Goal: Task Accomplishment & Management: Complete application form

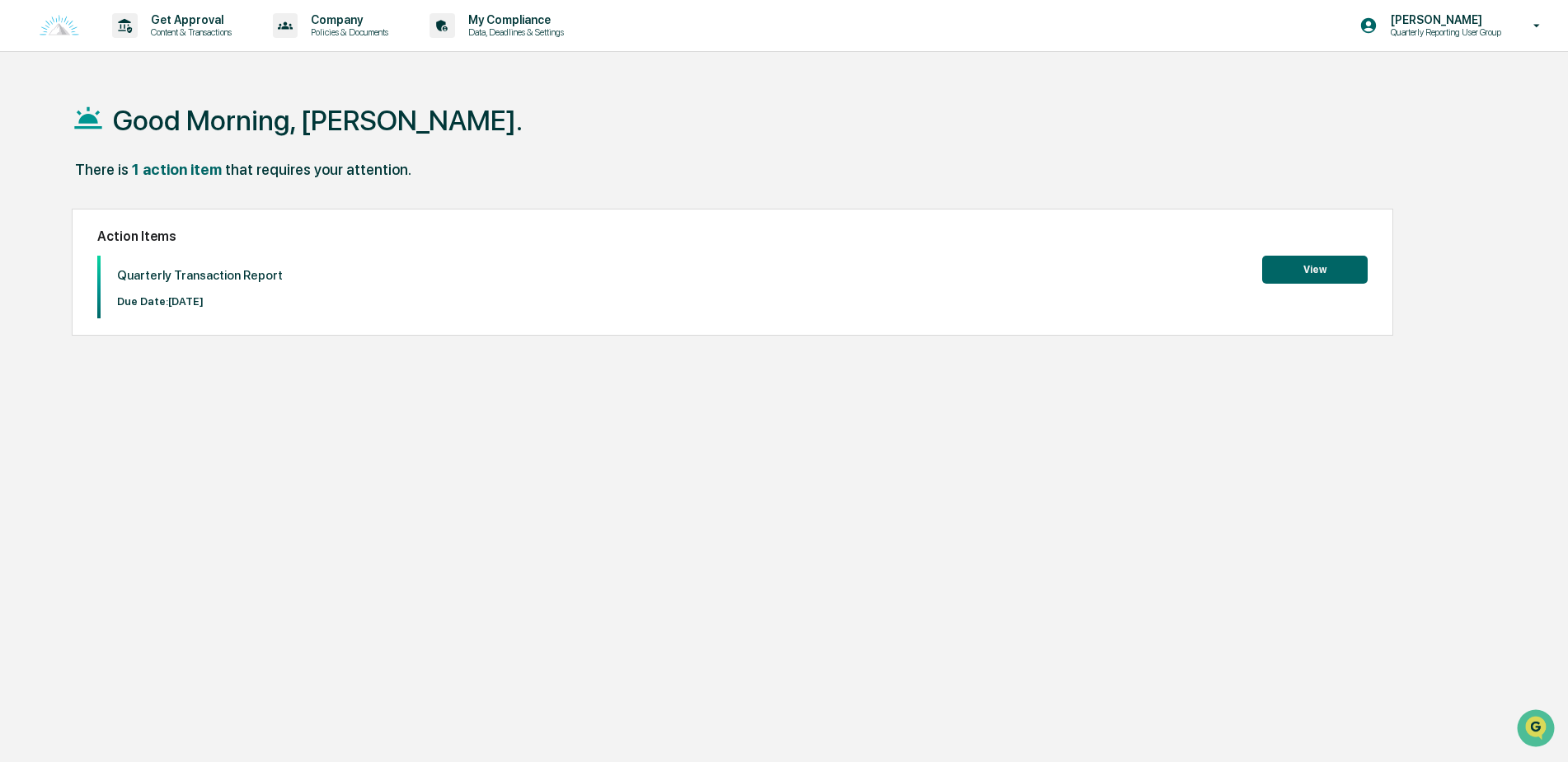
click at [1300, 273] on button "View" at bounding box center [1315, 269] width 105 height 28
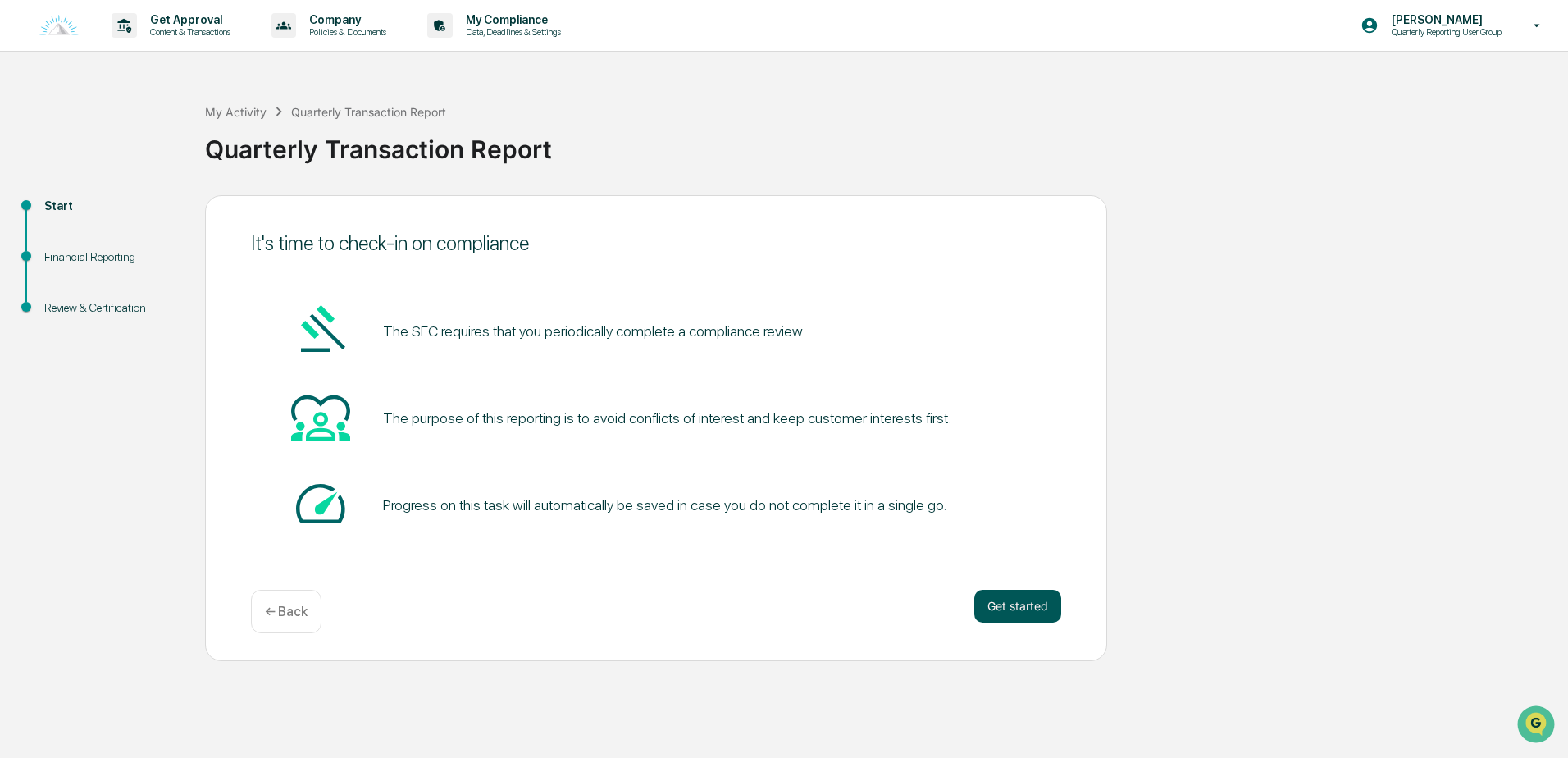
click at [995, 604] on button "Get started" at bounding box center [1018, 606] width 87 height 33
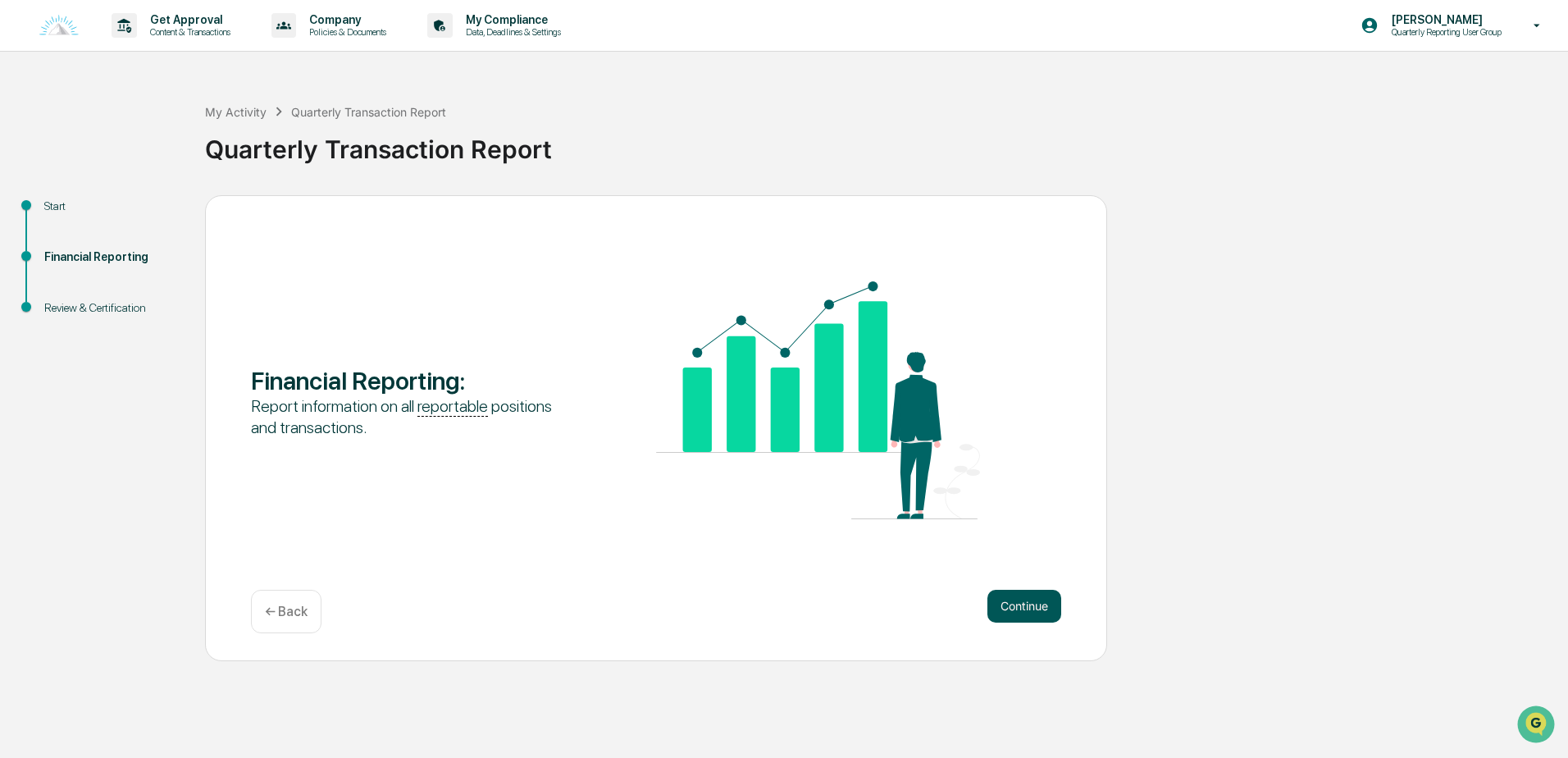
click at [1040, 602] on button "Continue" at bounding box center [1024, 606] width 74 height 33
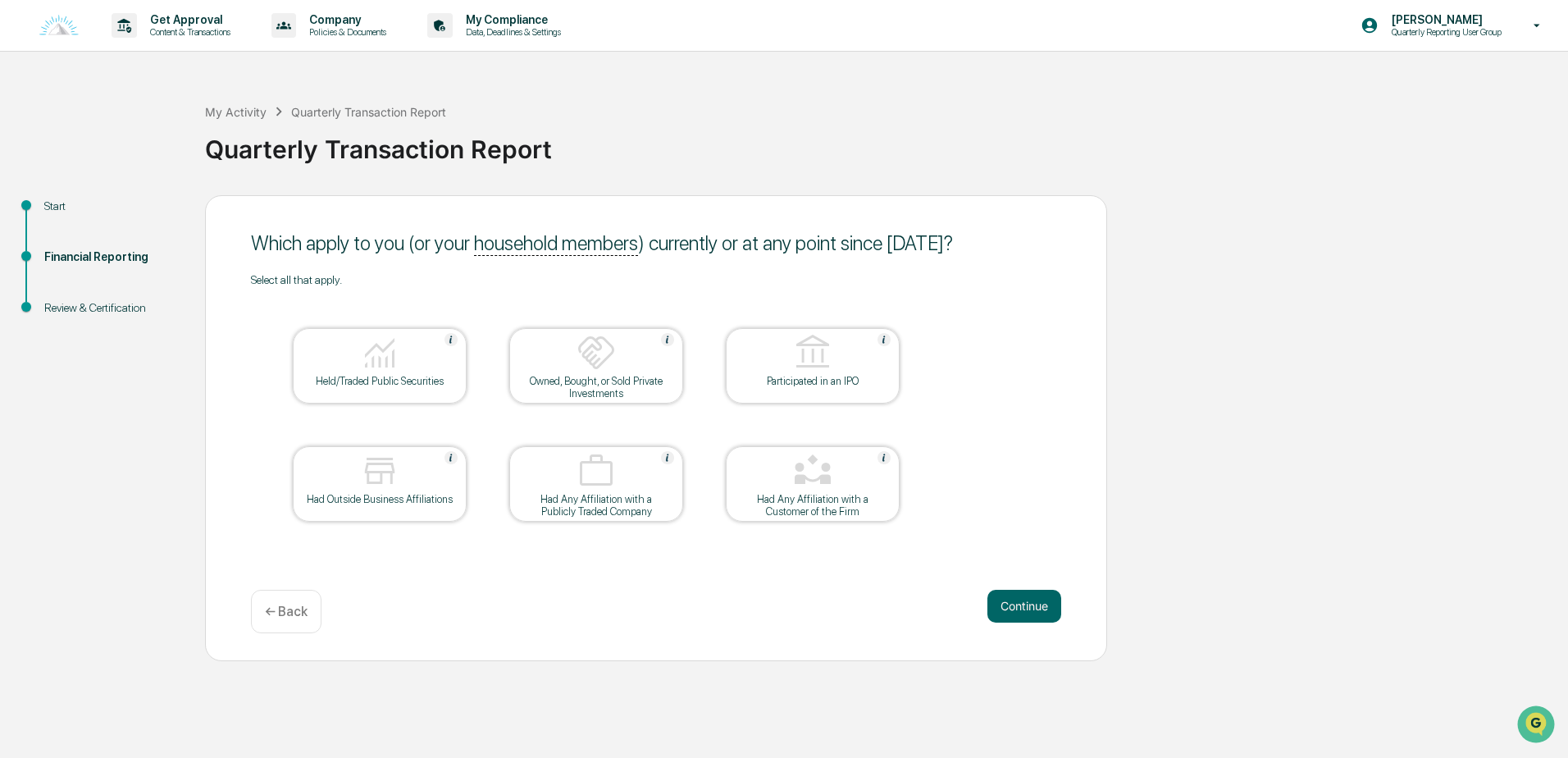
click at [393, 386] on div "Held/Traded Public Securities" at bounding box center [379, 381] width 147 height 13
click at [1030, 614] on button "Continue" at bounding box center [1024, 606] width 74 height 33
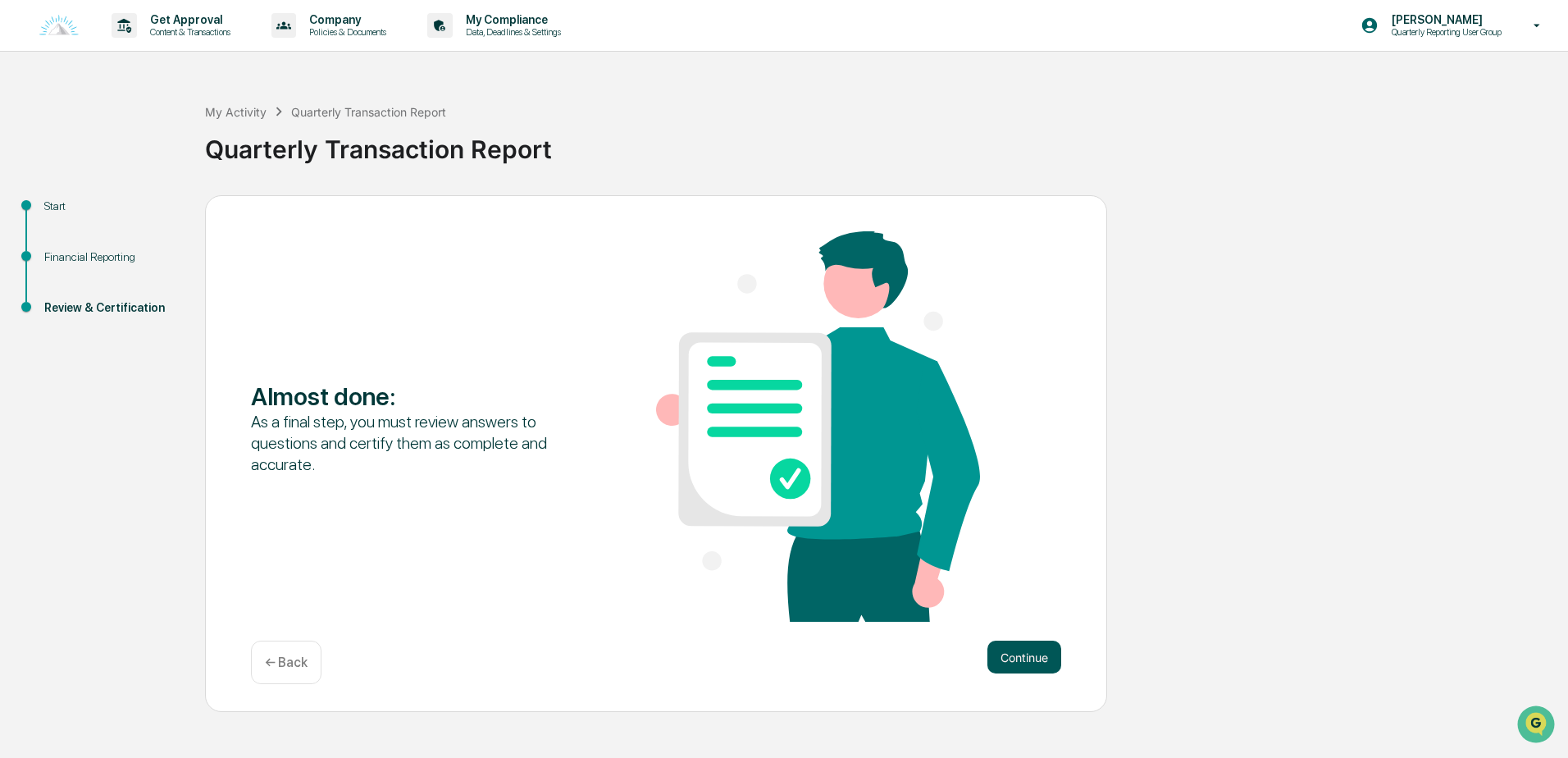
click at [1027, 652] on button "Continue" at bounding box center [1024, 657] width 74 height 33
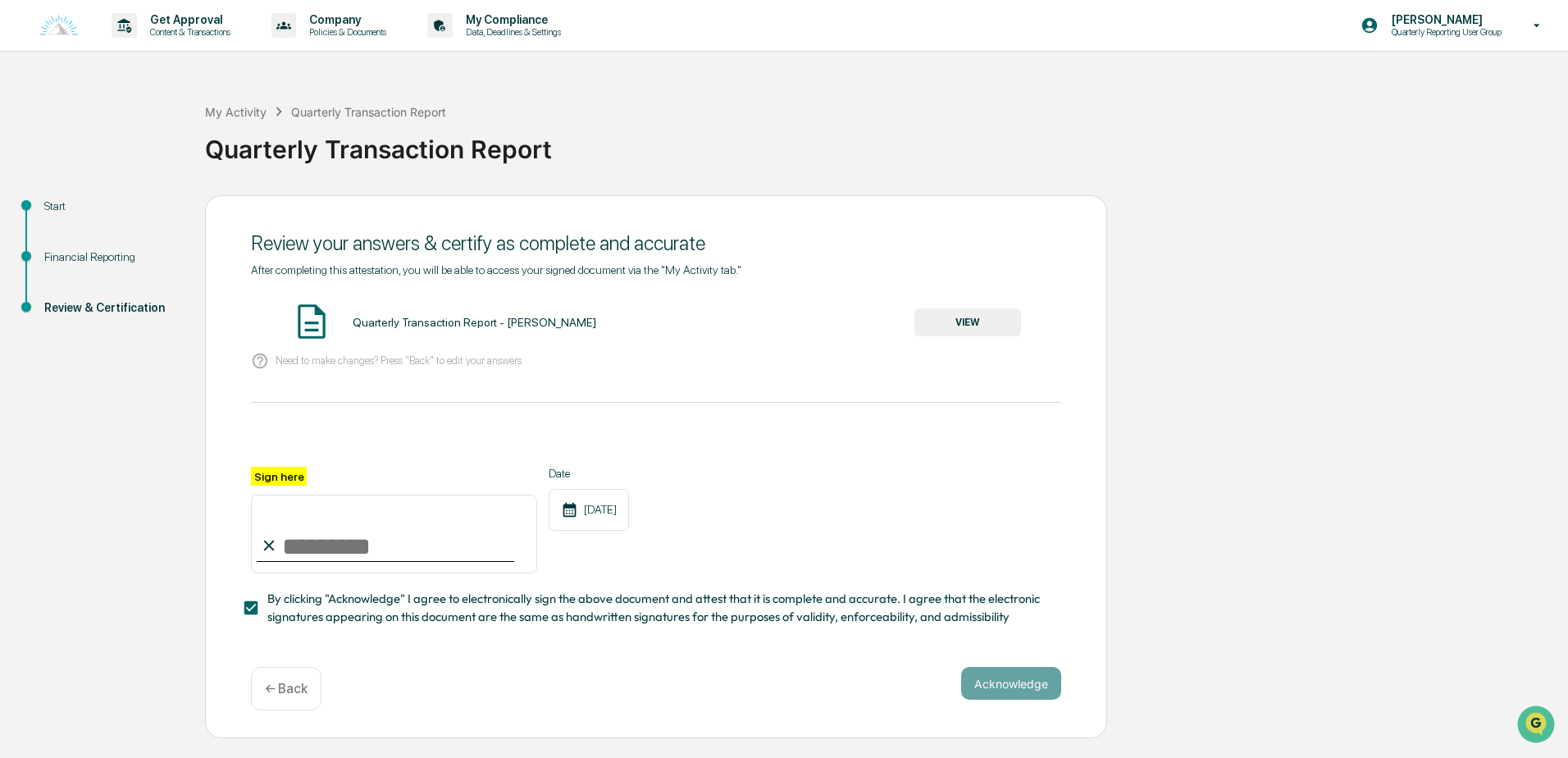
click at [314, 543] on input "Sign here" at bounding box center [393, 534] width 286 height 79
type input "**********"
click at [696, 548] on div "**********" at bounding box center [656, 519] width 810 height 107
click at [962, 329] on button "VIEW" at bounding box center [967, 321] width 107 height 28
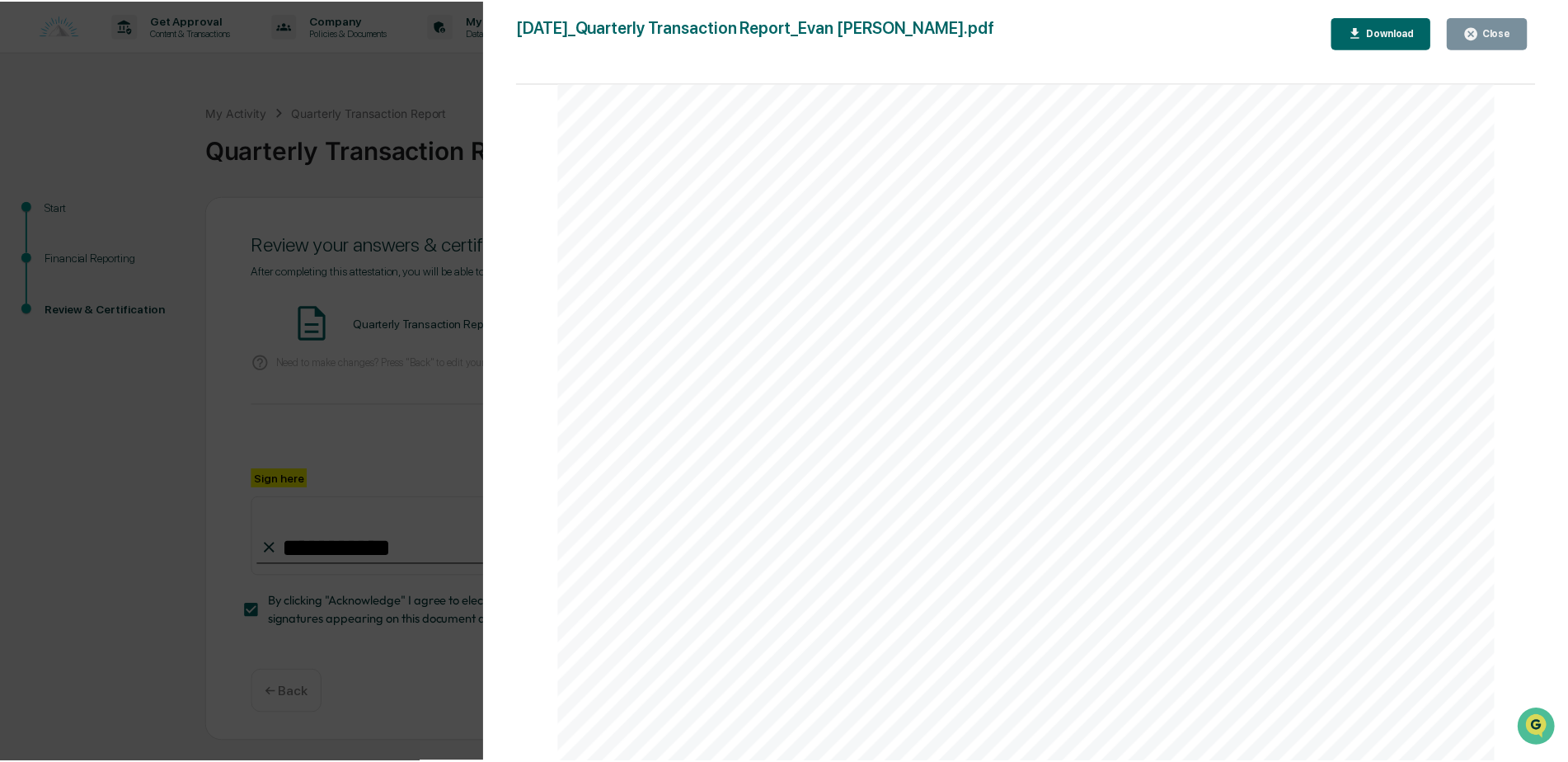
scroll to position [1419, 0]
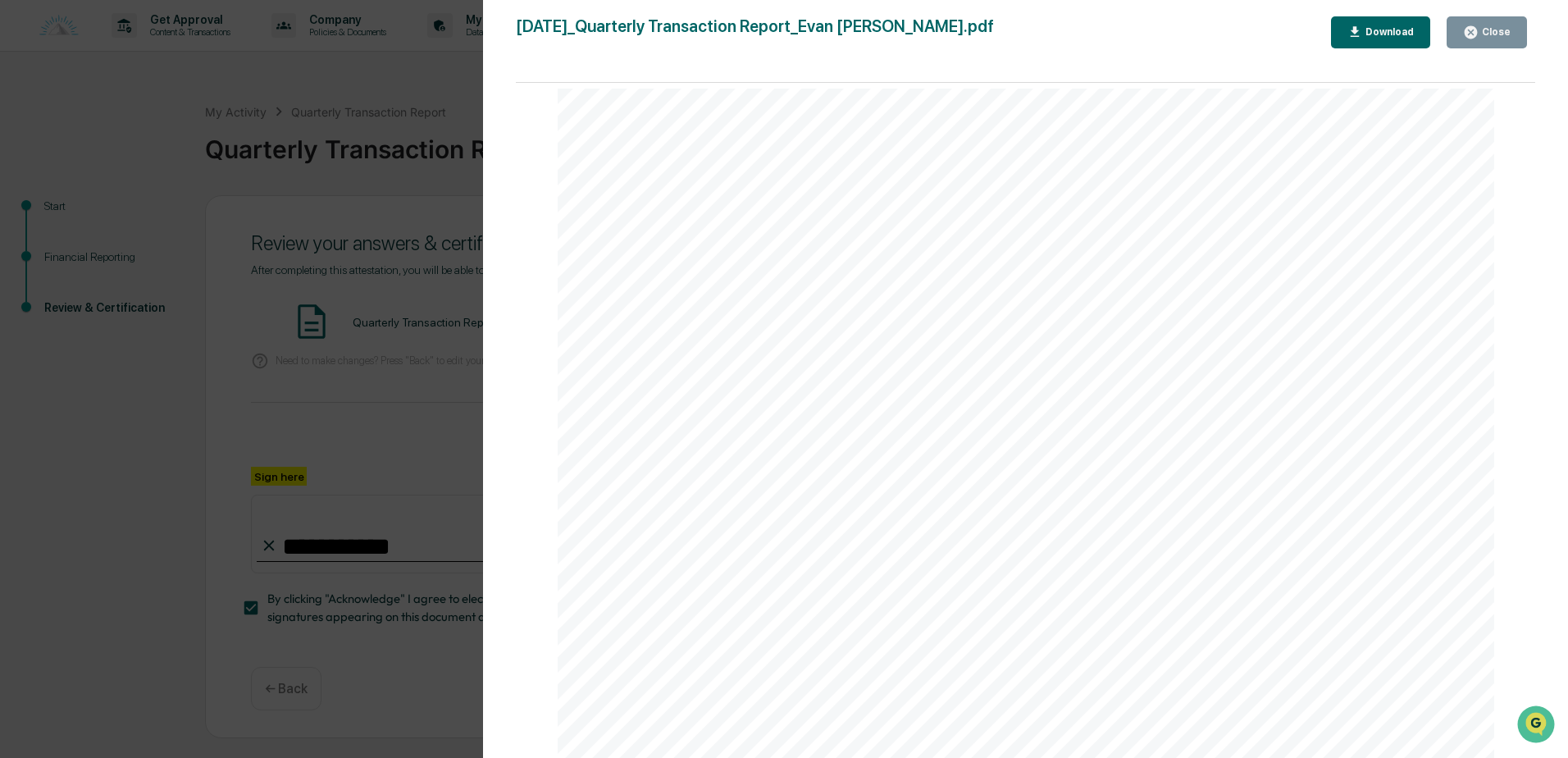
click at [1500, 32] on div "Close" at bounding box center [1494, 32] width 32 height 12
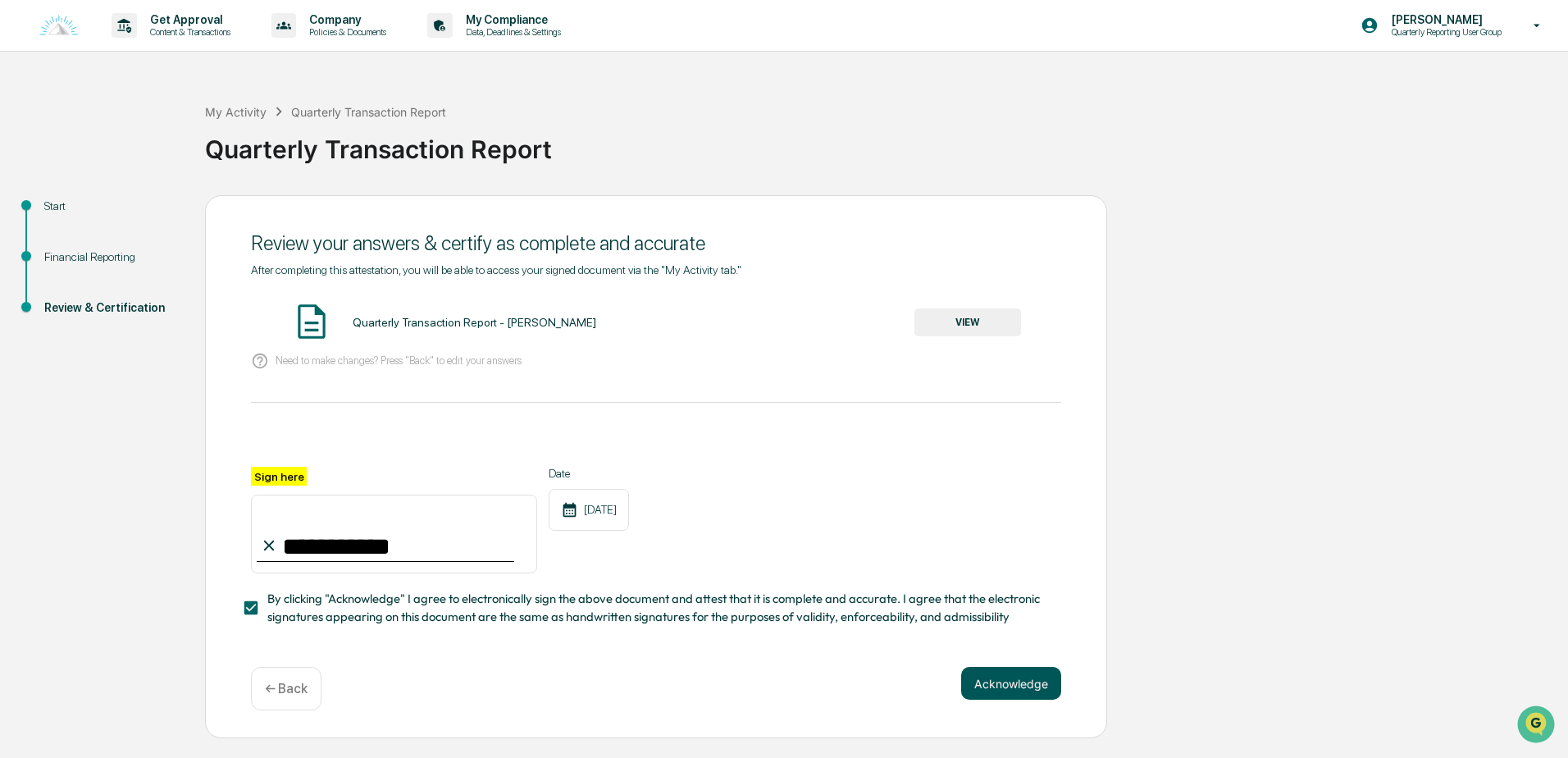
click at [991, 698] on button "Acknowledge" at bounding box center [1011, 683] width 100 height 33
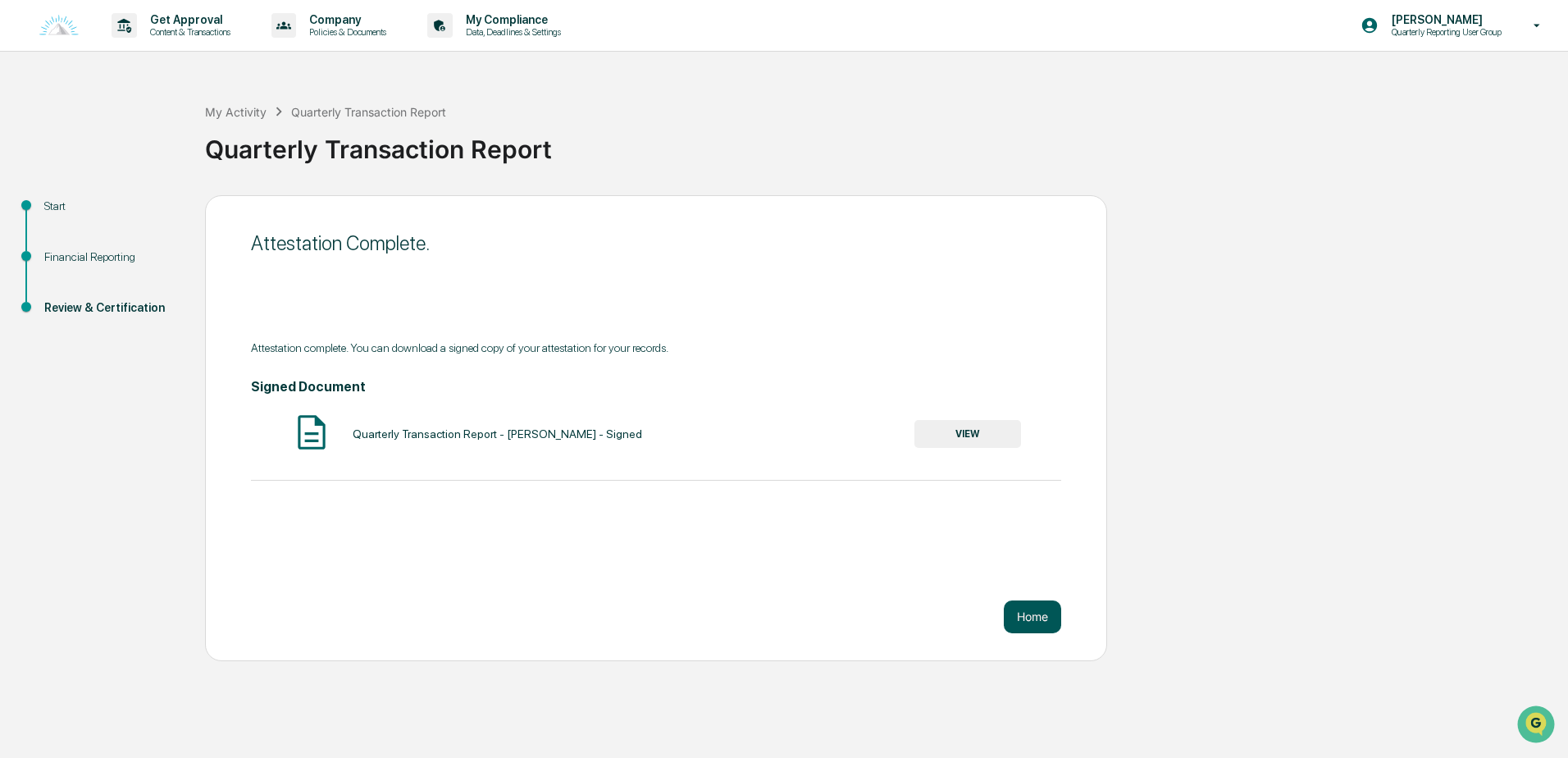
click at [1022, 608] on button "Home" at bounding box center [1032, 617] width 58 height 33
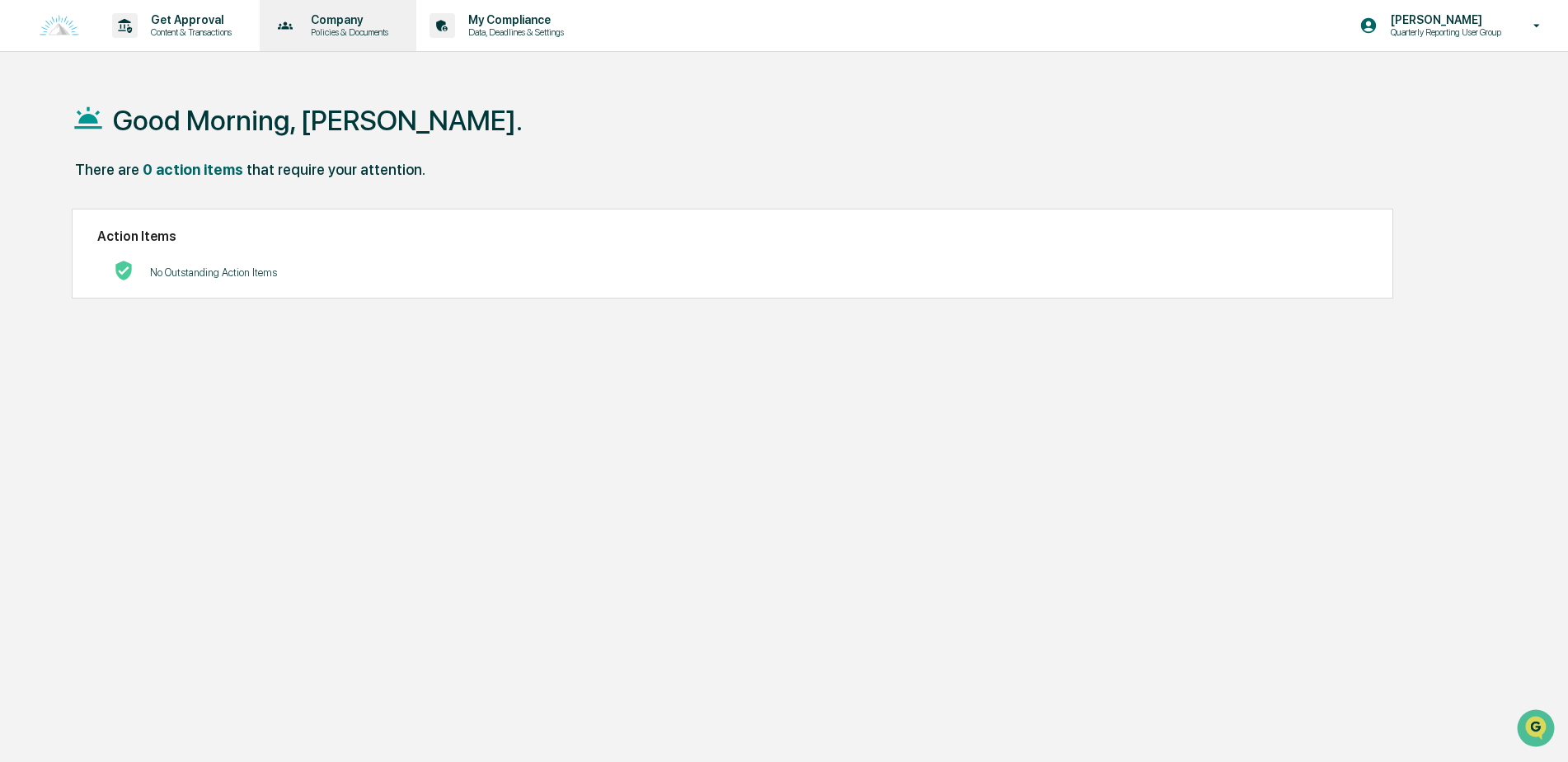
click at [363, 21] on p "Company" at bounding box center [347, 20] width 99 height 14
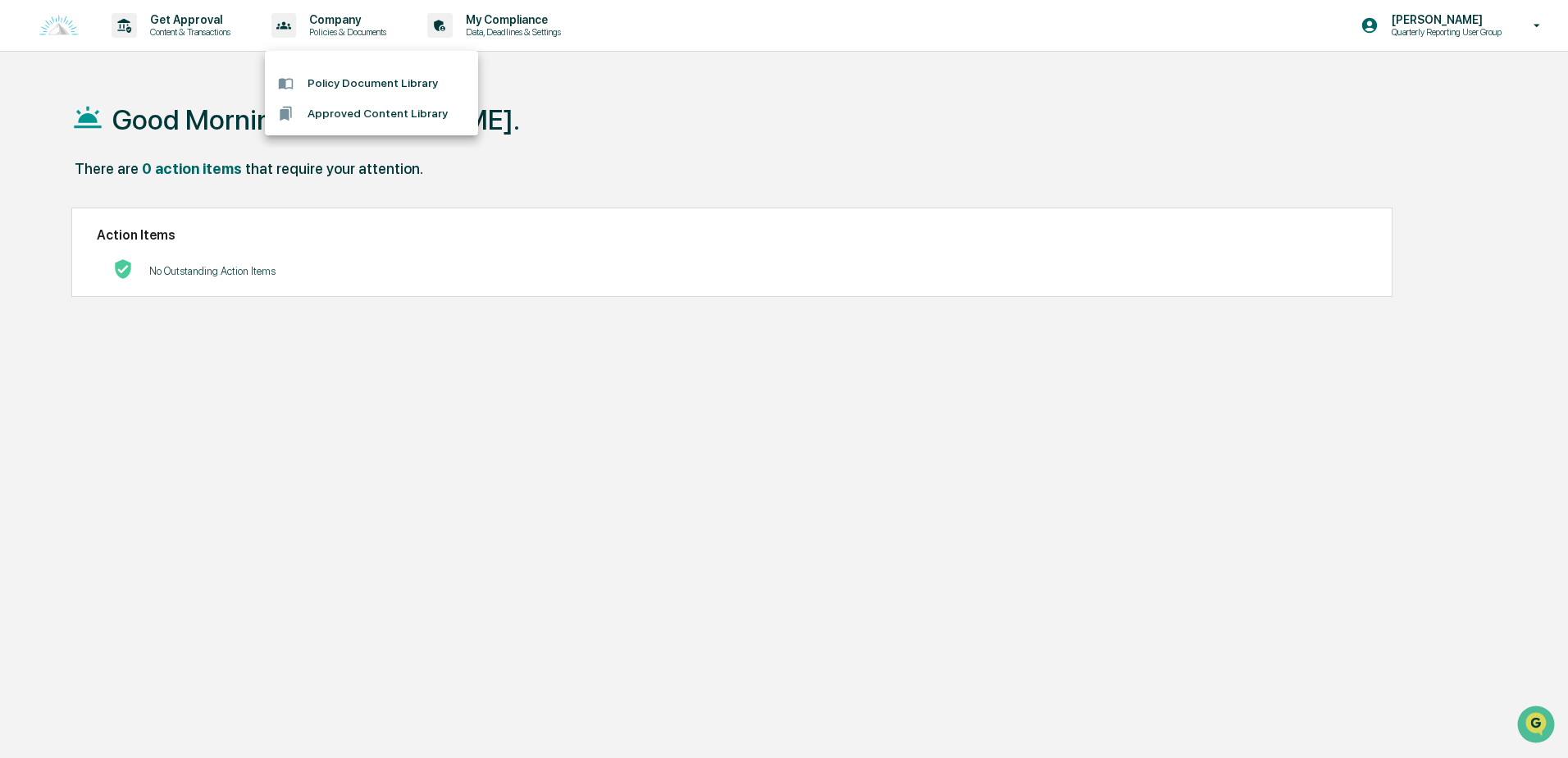
click at [210, 17] on div at bounding box center [784, 379] width 1568 height 758
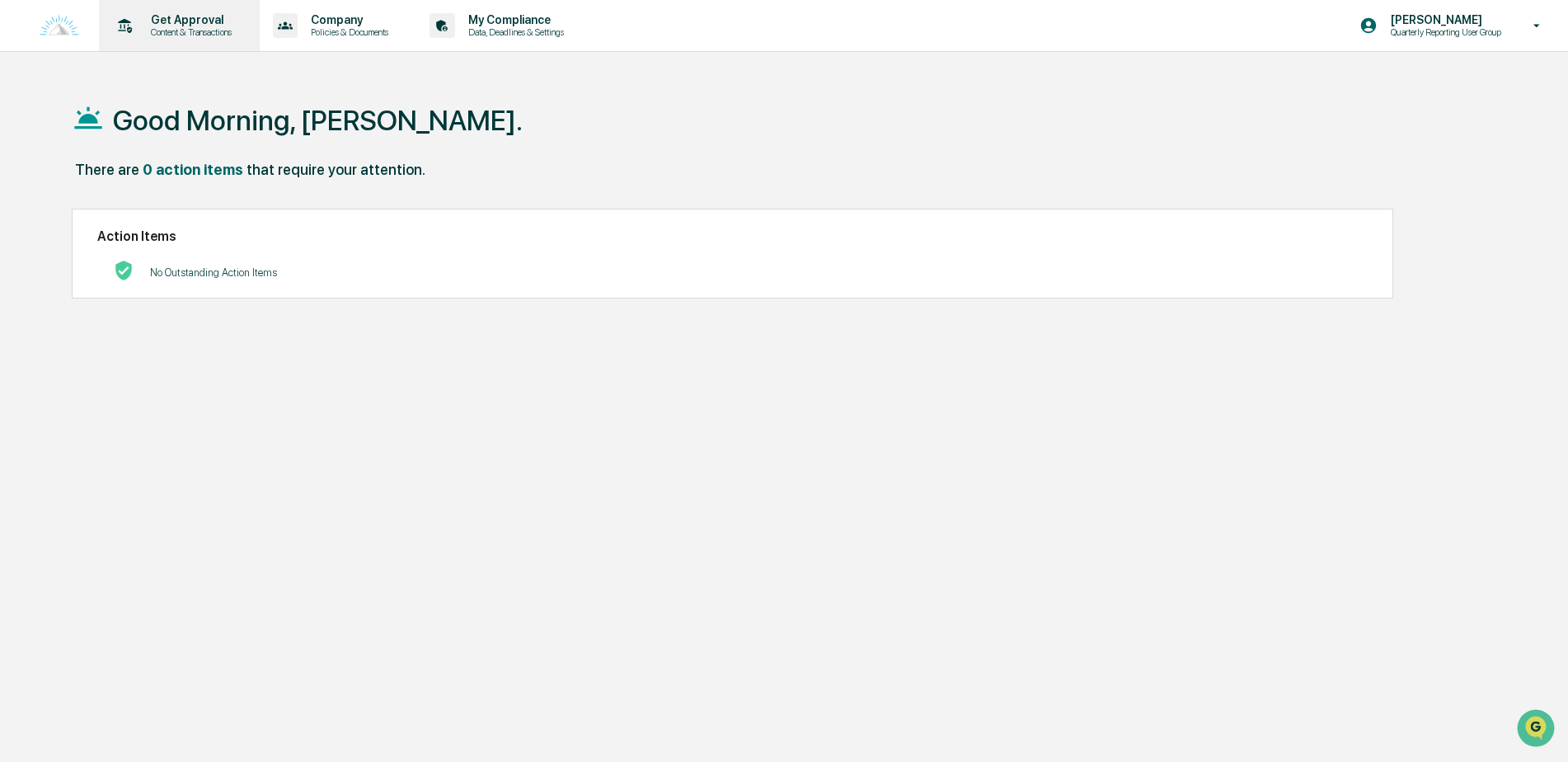
click at [211, 31] on p "Content & Transactions" at bounding box center [189, 32] width 103 height 12
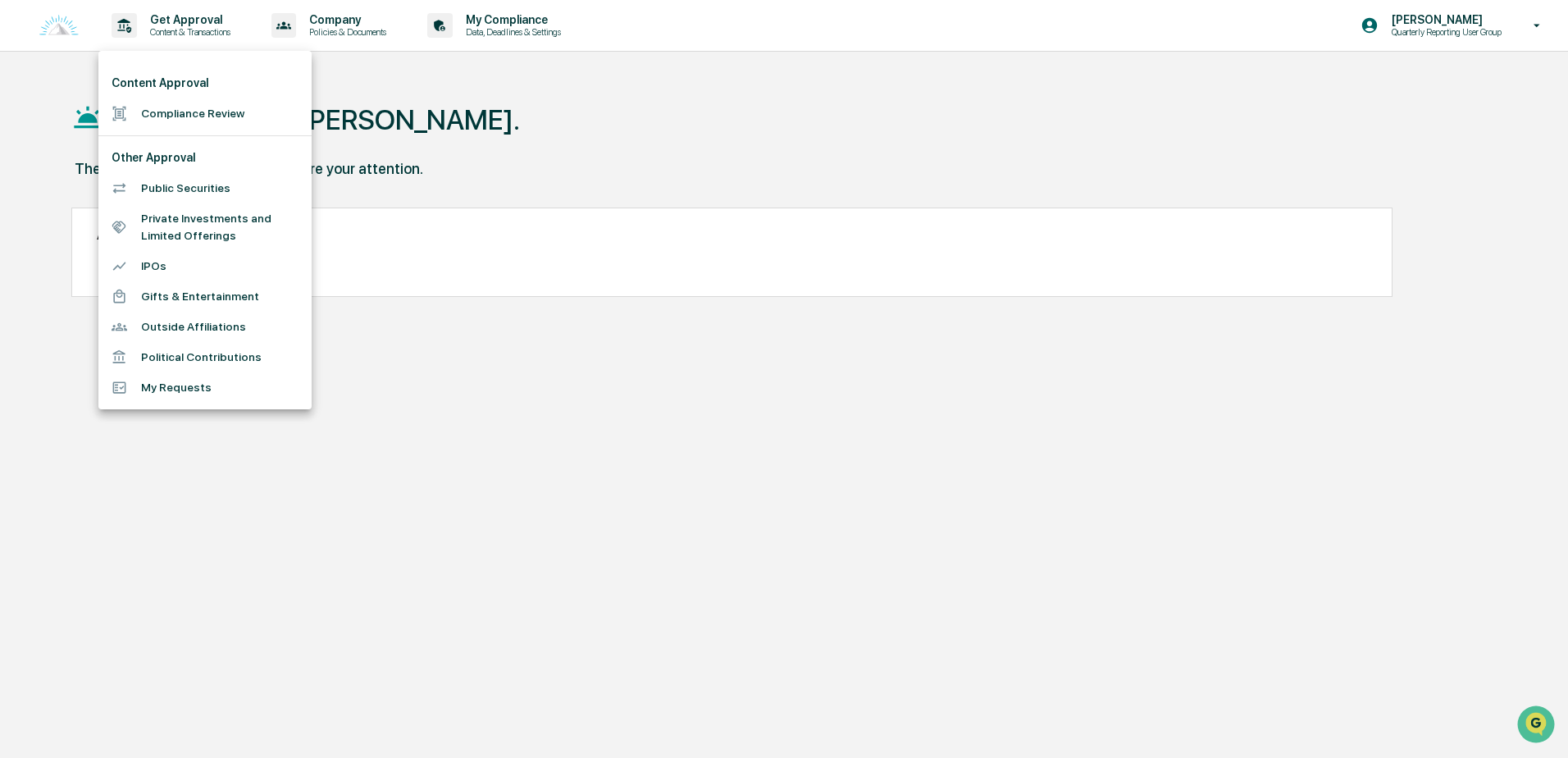
drag, startPoint x: 506, startPoint y: 393, endPoint x: 519, endPoint y: 335, distance: 59.4
click at [507, 394] on div at bounding box center [784, 379] width 1568 height 758
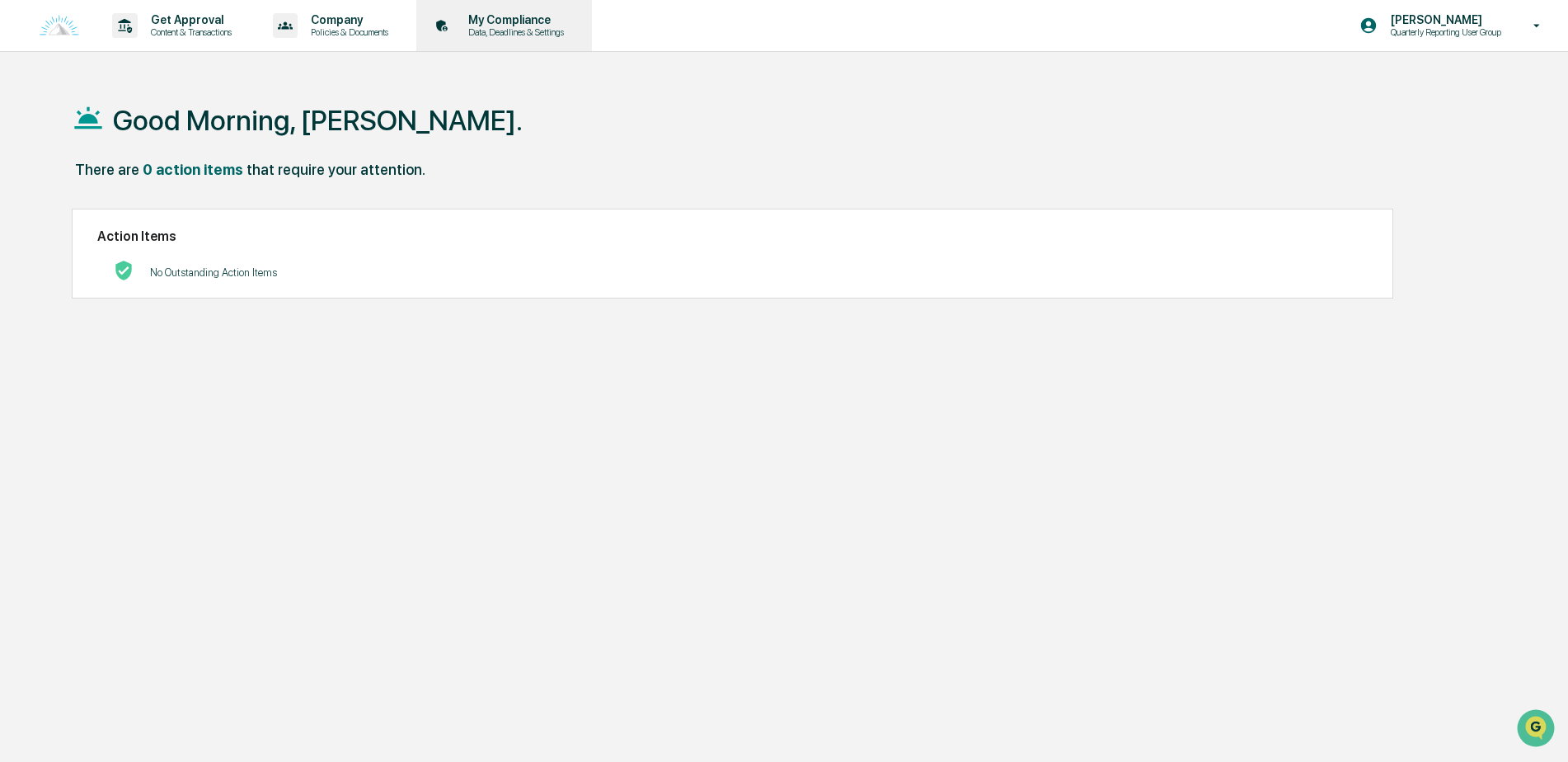
click at [494, 25] on p "My Compliance" at bounding box center [513, 20] width 117 height 14
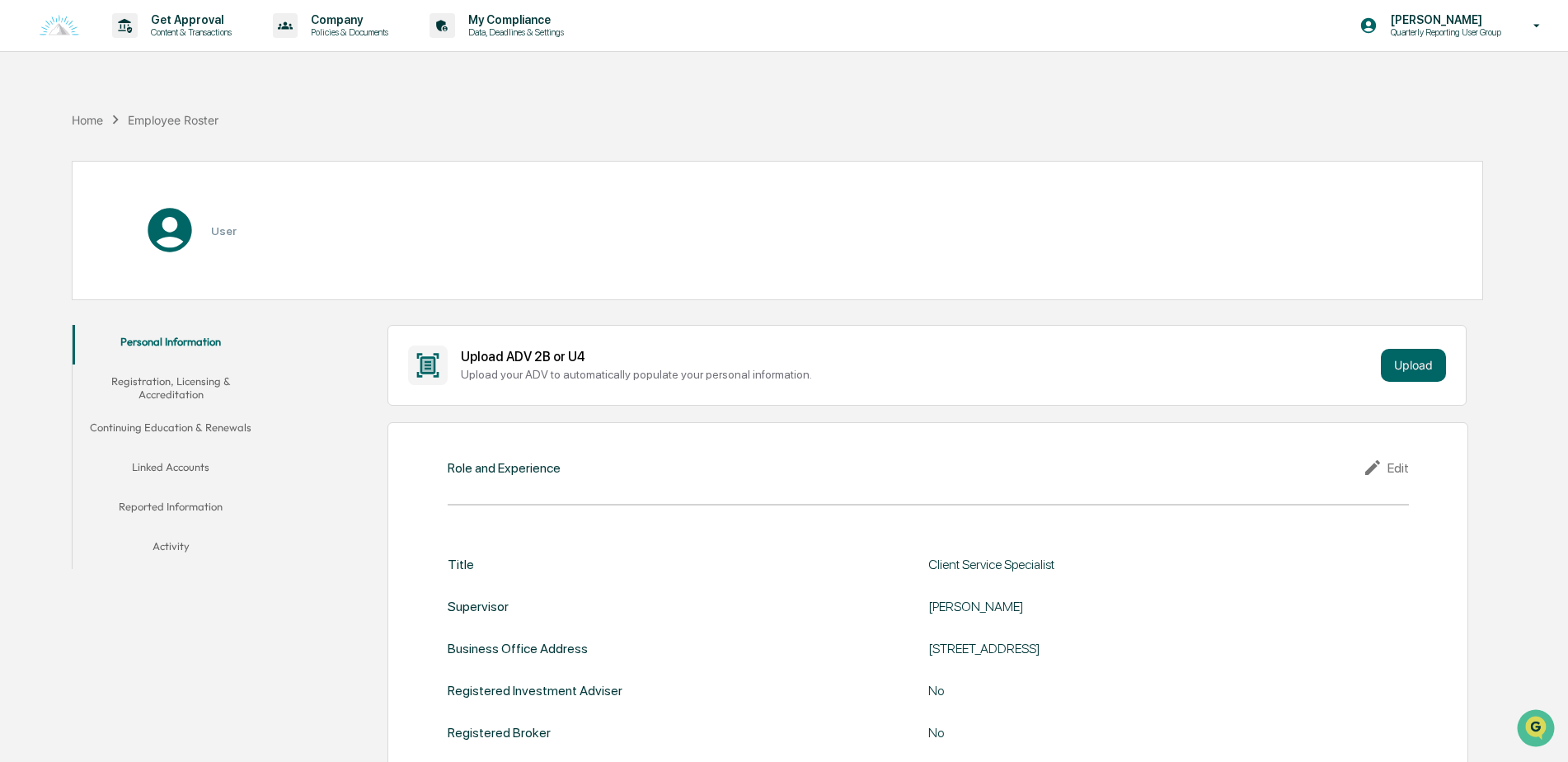
click at [192, 385] on button "Registration, Licensing & Accreditation" at bounding box center [171, 388] width 197 height 47
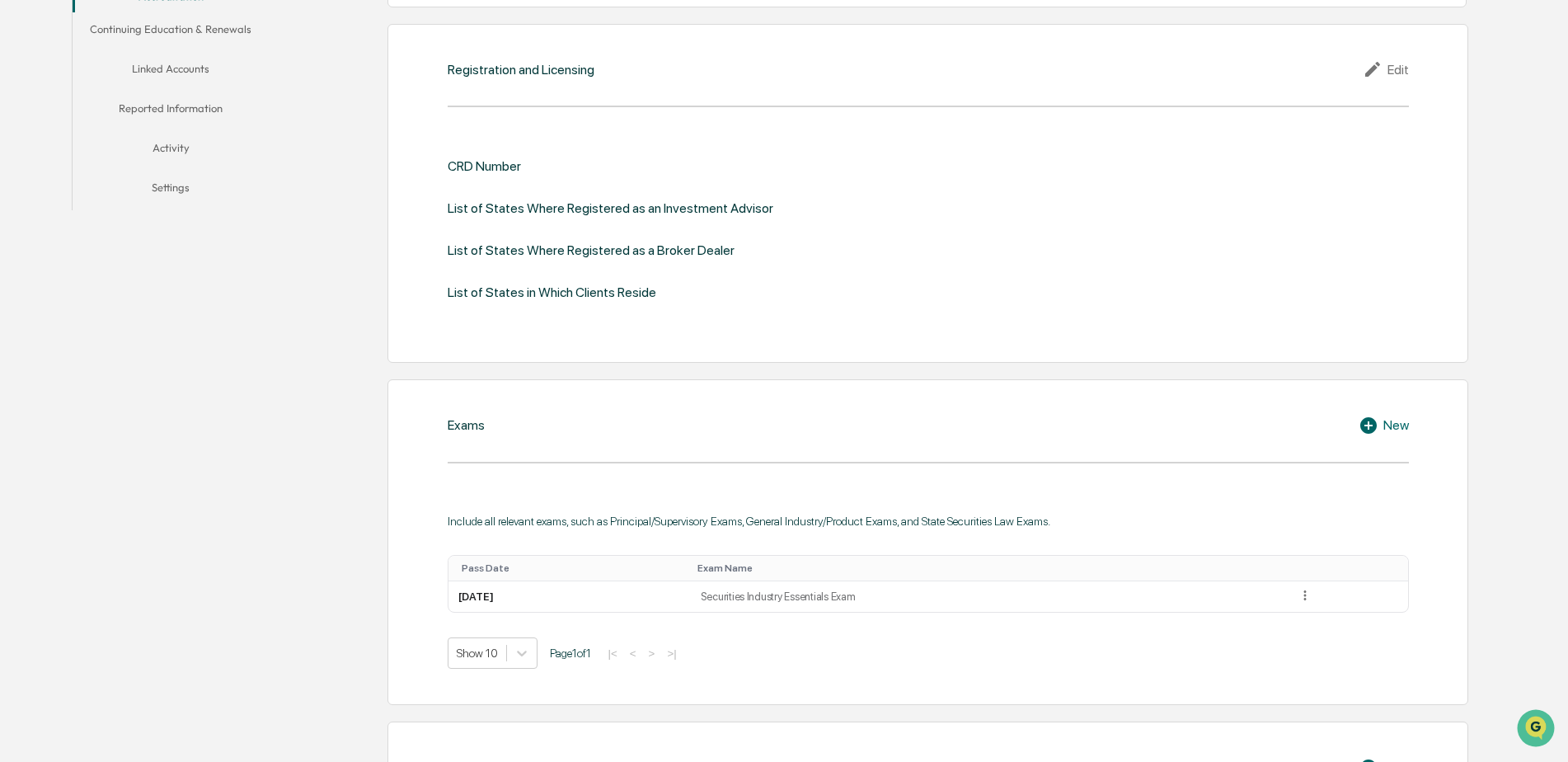
scroll to position [494, 0]
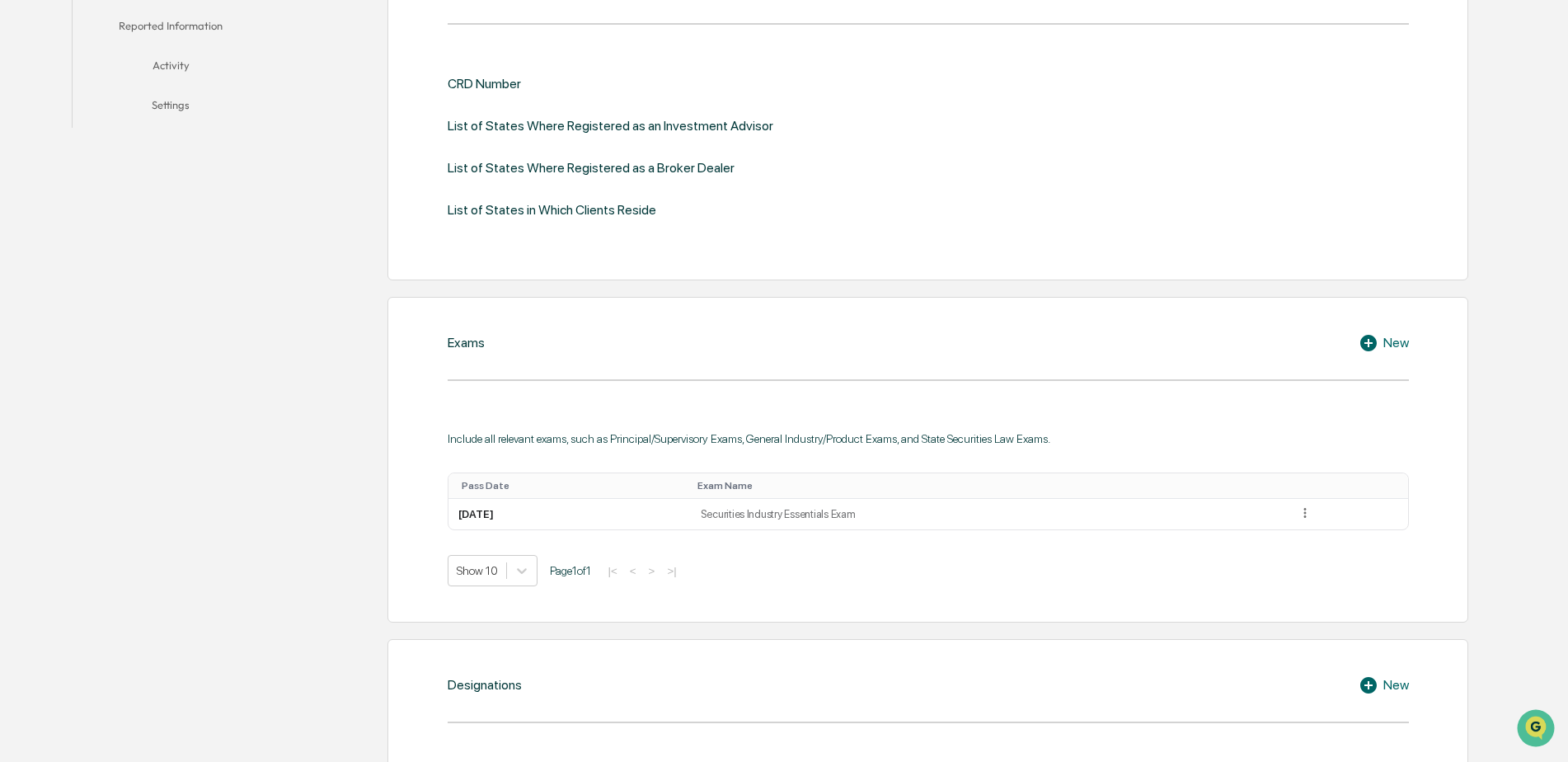
click at [1399, 337] on div "New" at bounding box center [1384, 342] width 50 height 19
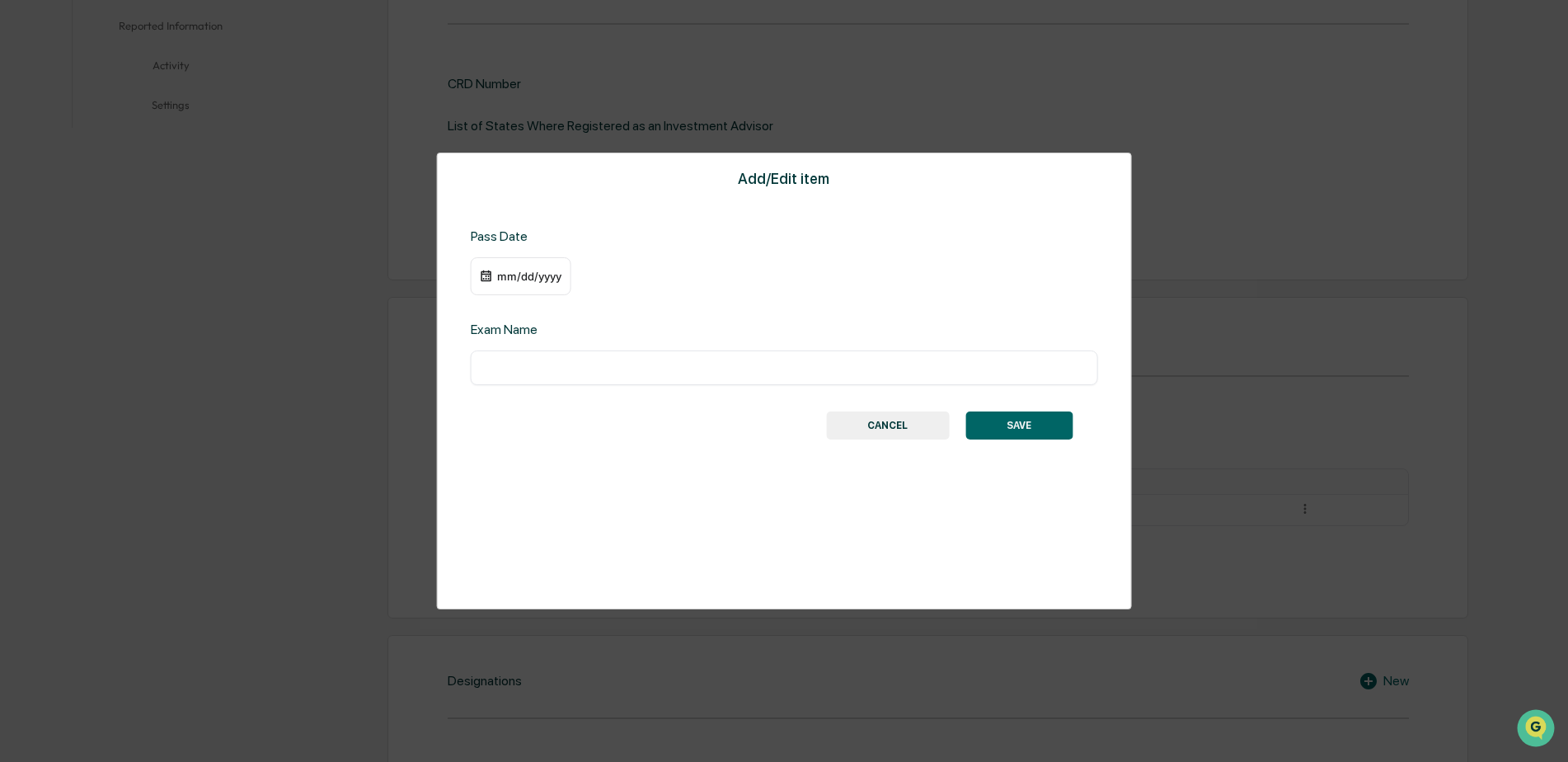
click at [565, 364] on input "text" at bounding box center [784, 367] width 603 height 16
type input "*"
click at [879, 430] on button "CANCEL" at bounding box center [887, 425] width 123 height 28
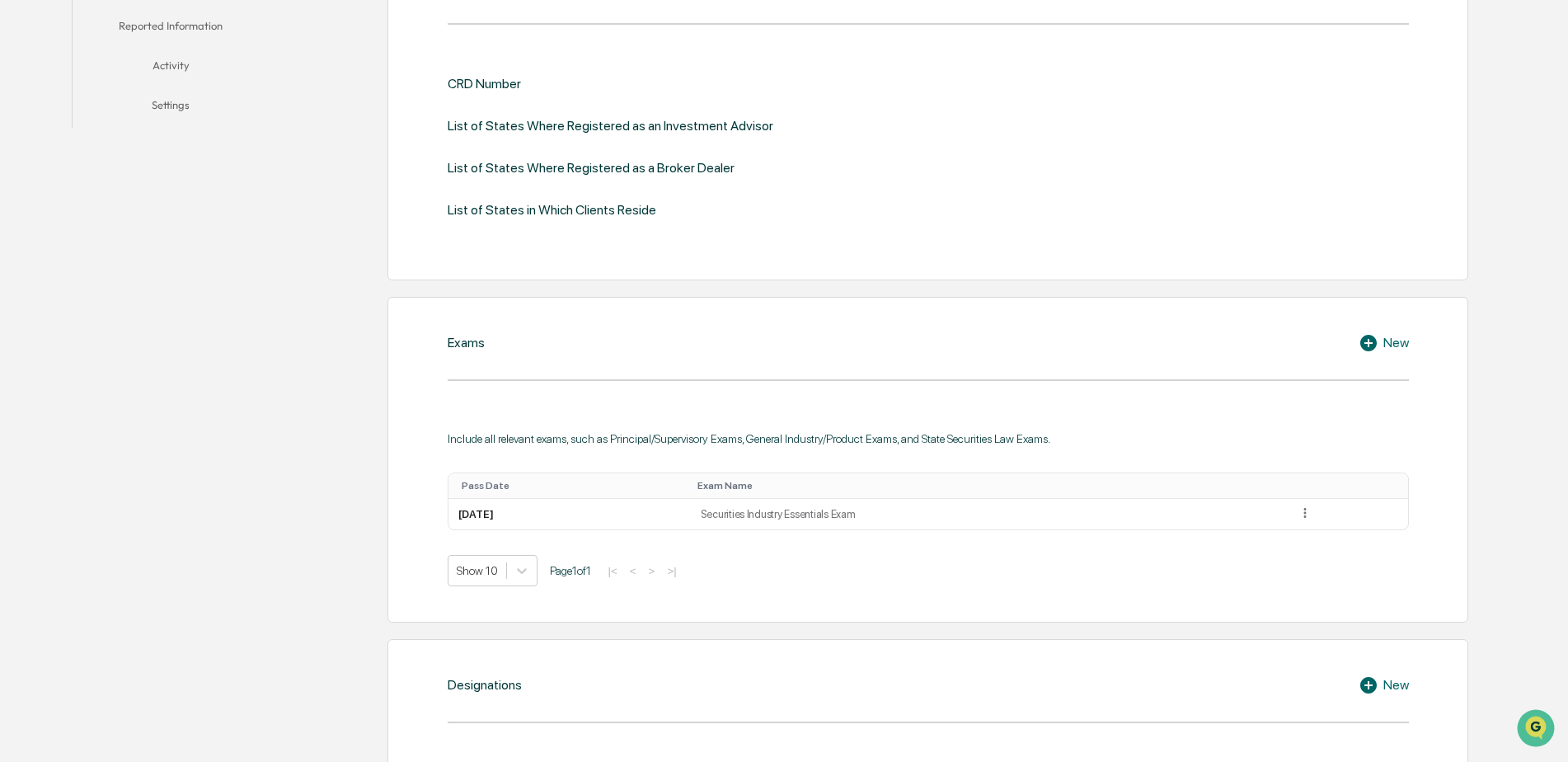
click at [1383, 345] on div "New" at bounding box center [1384, 342] width 50 height 19
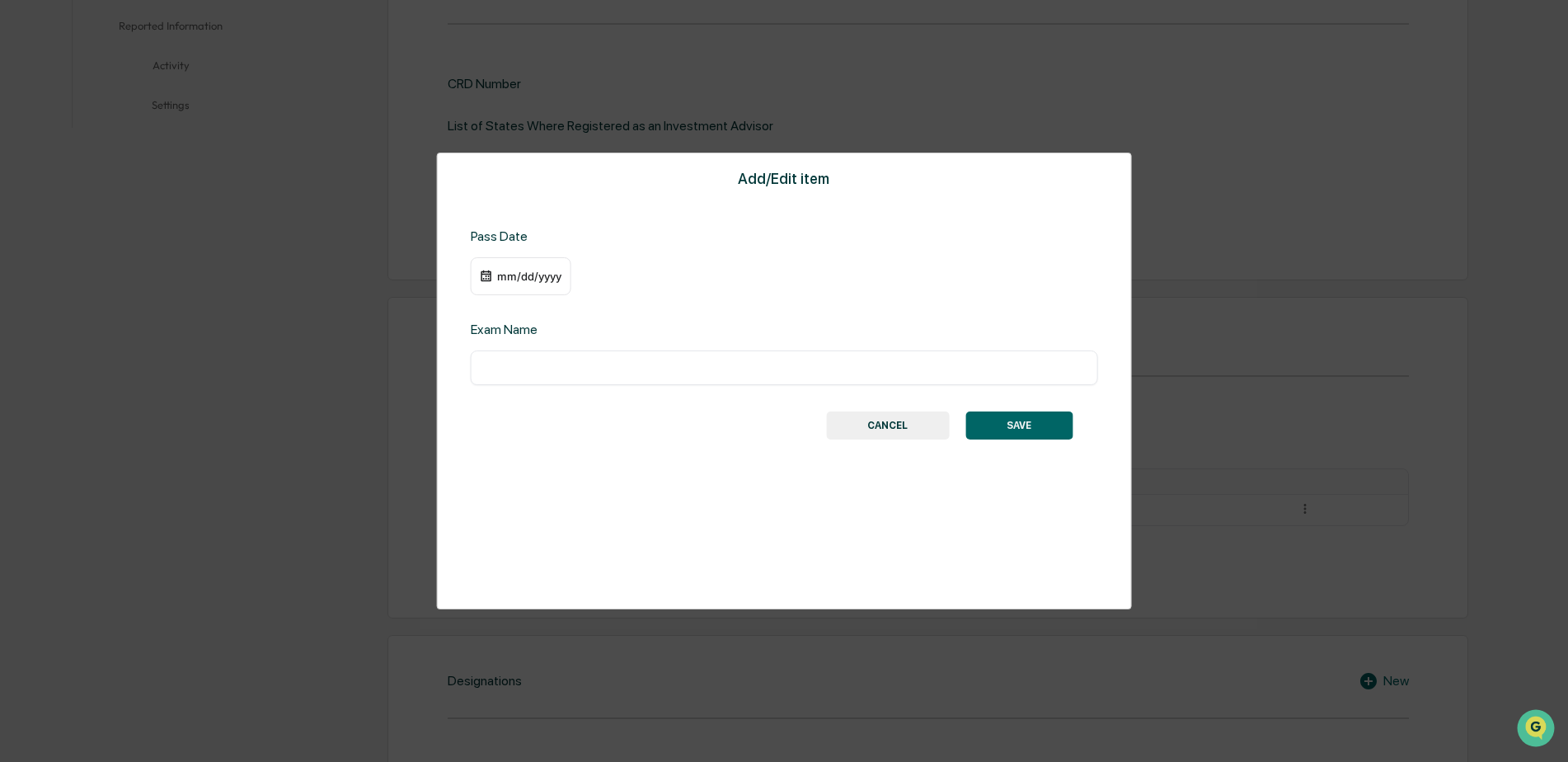
click at [519, 362] on input "text" at bounding box center [784, 367] width 603 height 16
type input "**********"
click at [511, 272] on div "mm/dd/yyyy" at bounding box center [529, 277] width 66 height 14
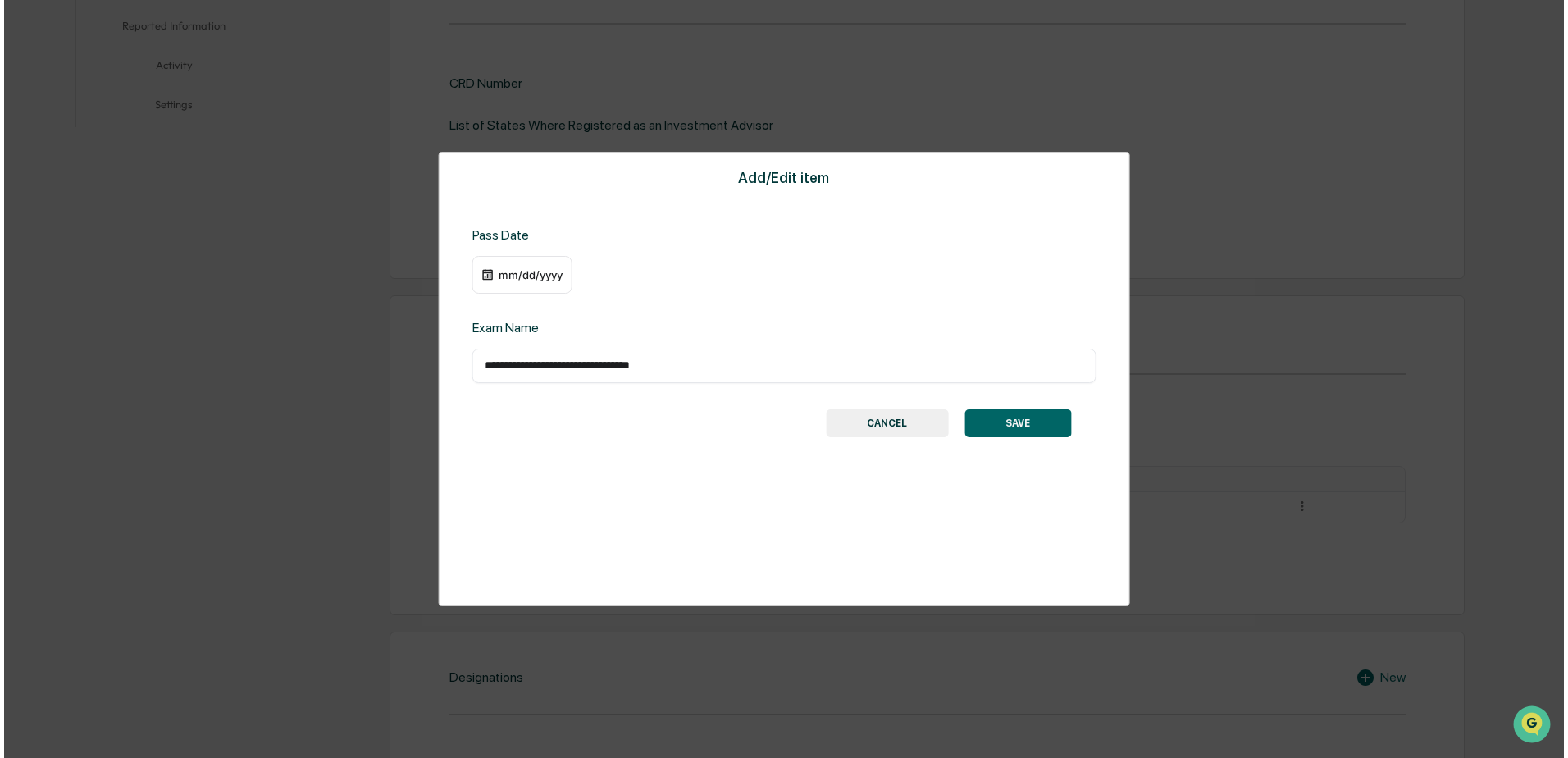
scroll to position [493, 0]
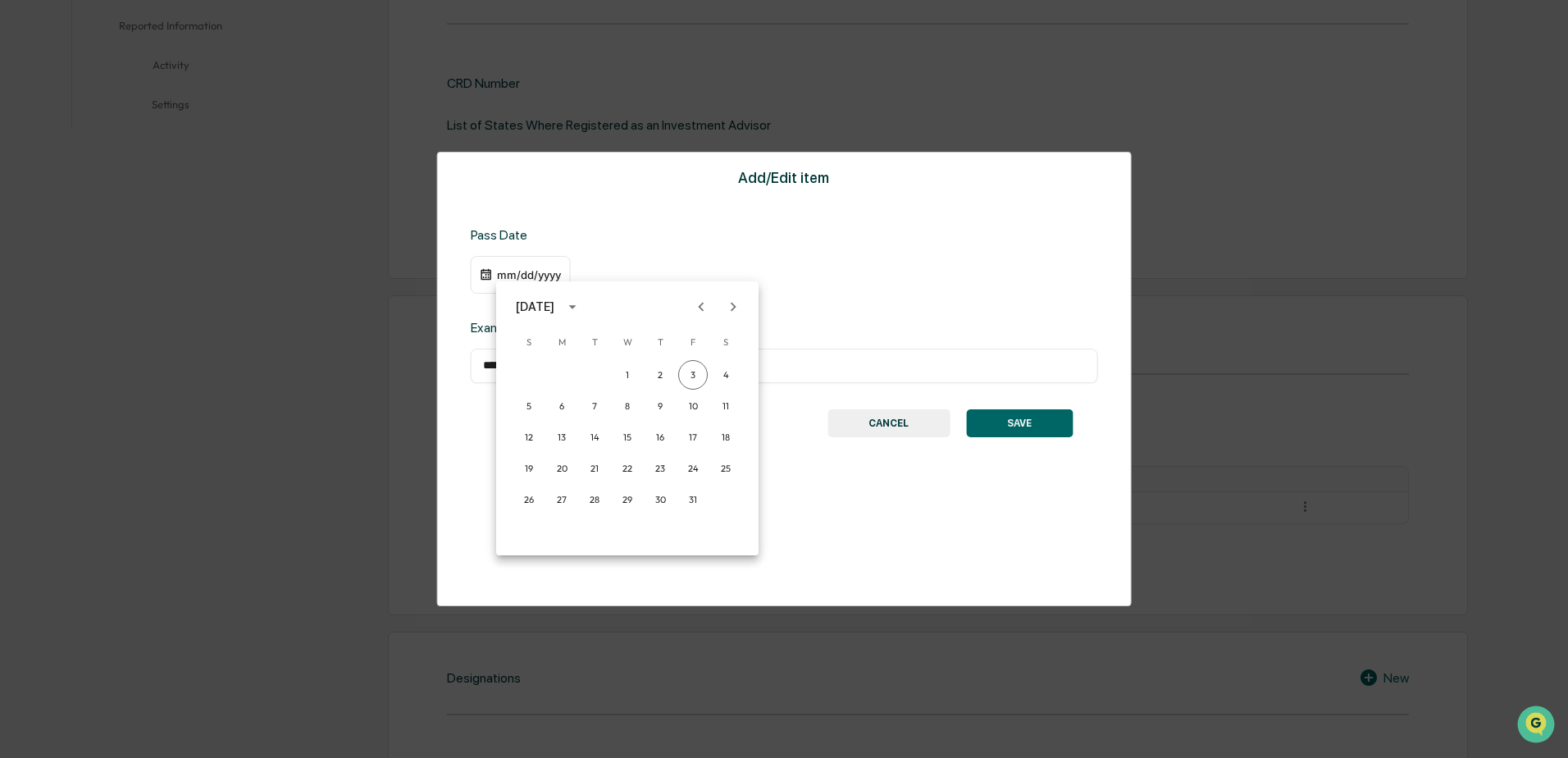
click at [581, 311] on icon "calendar view is open, switch to year view" at bounding box center [572, 306] width 18 height 18
click at [703, 442] on button "2025" at bounding box center [712, 440] width 59 height 30
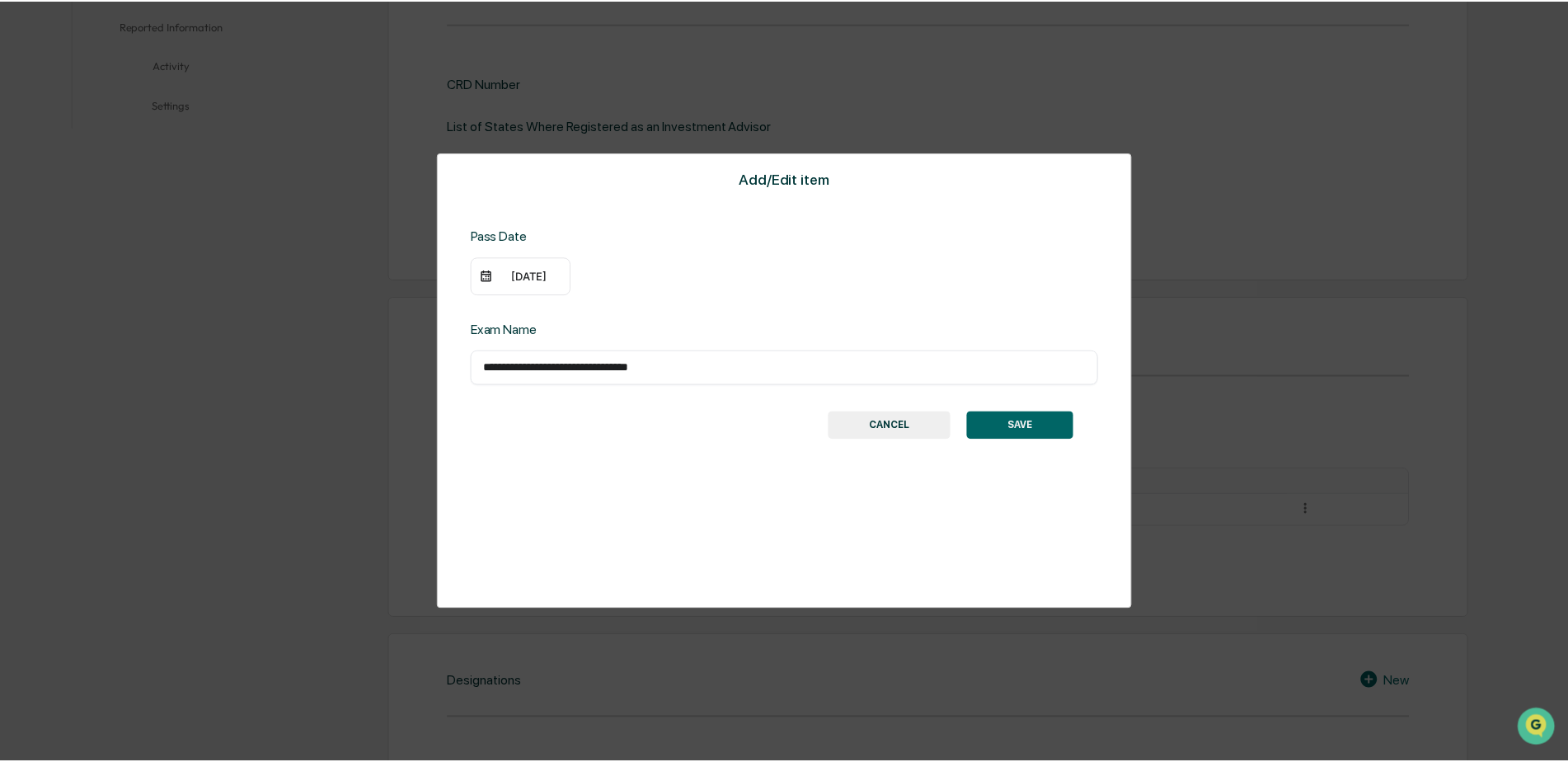
scroll to position [494, 0]
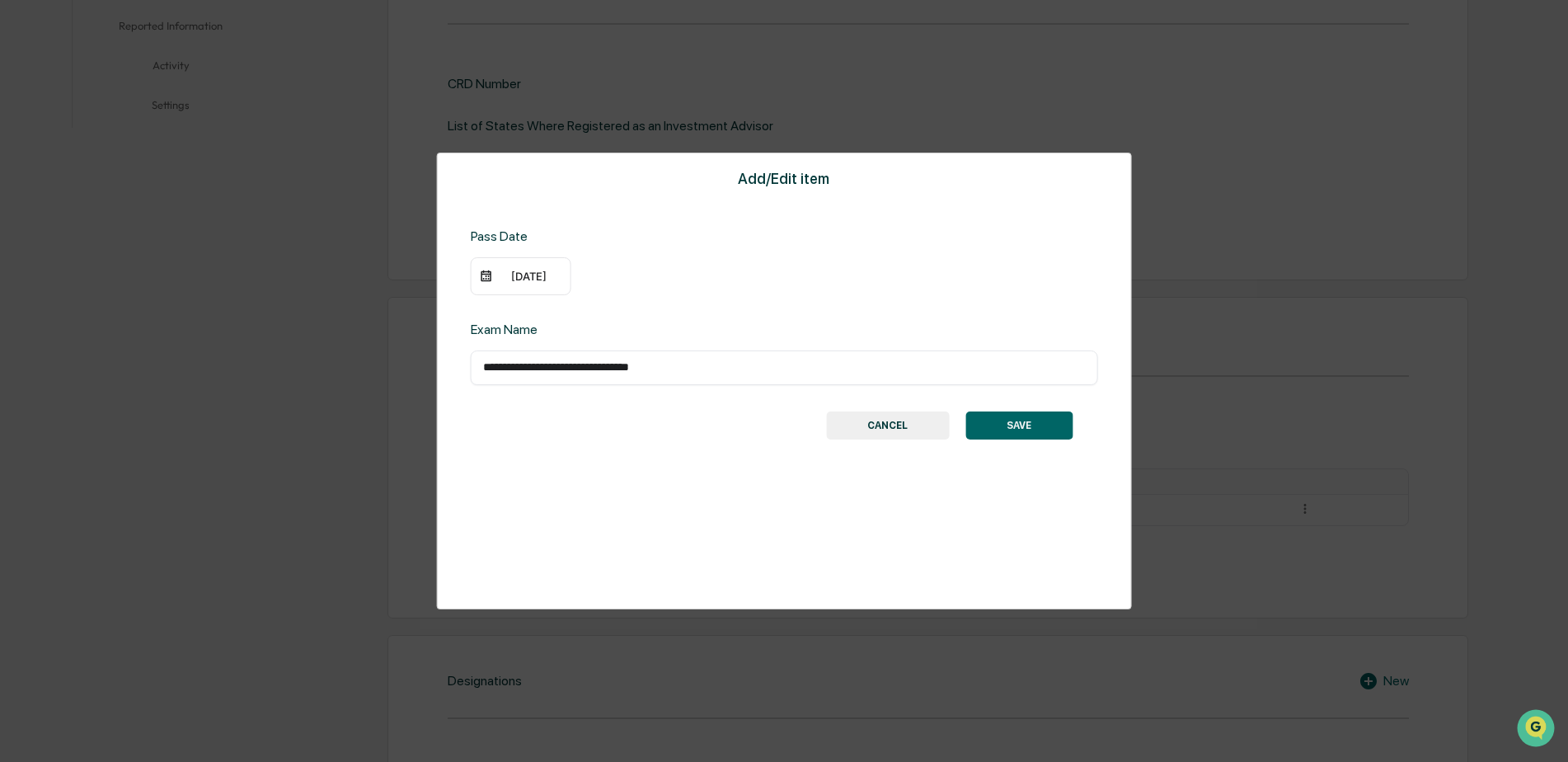
click at [503, 273] on div "[DATE]" at bounding box center [529, 277] width 66 height 14
click at [511, 277] on div "[DATE]" at bounding box center [529, 277] width 66 height 14
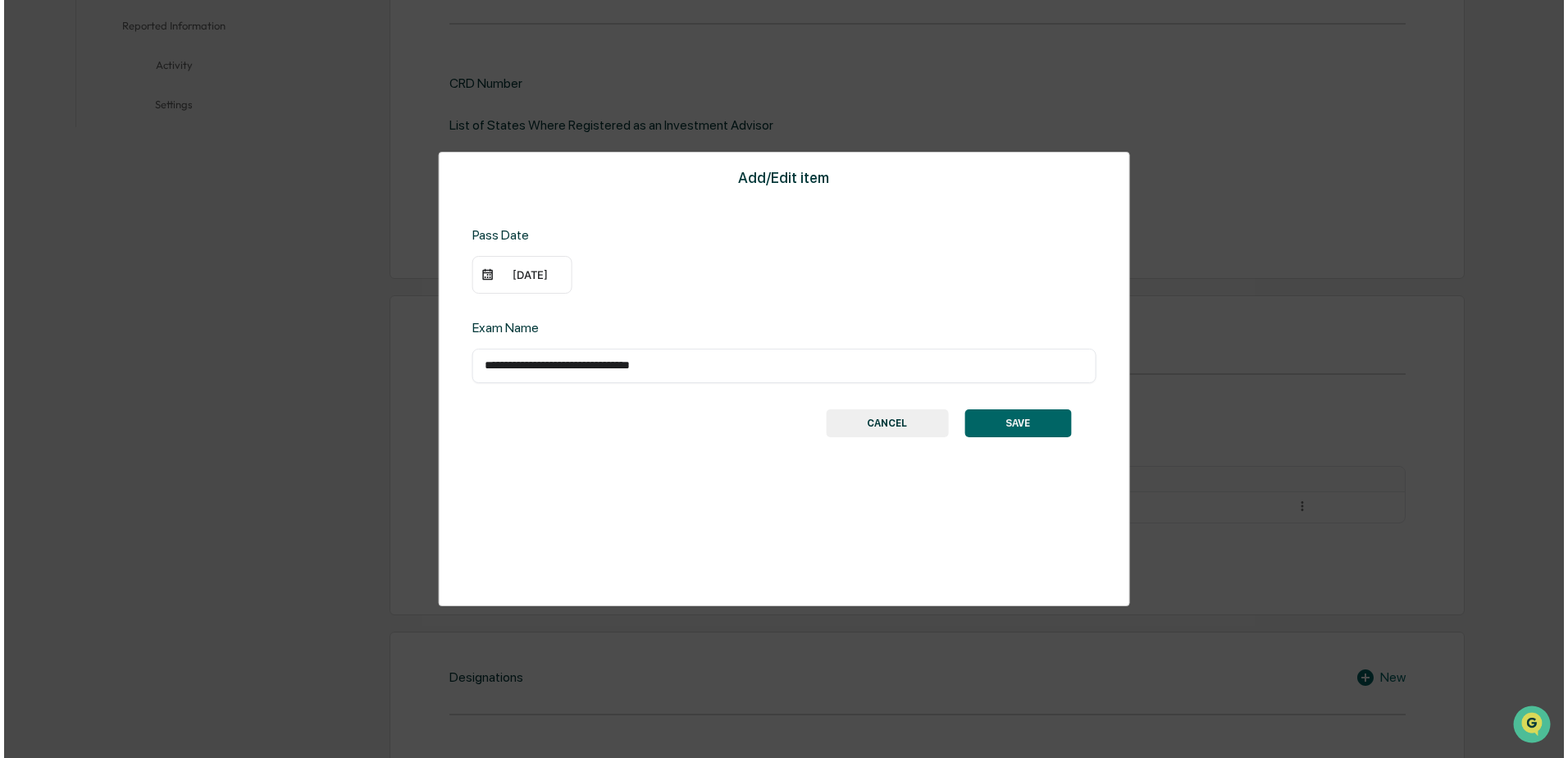
scroll to position [493, 0]
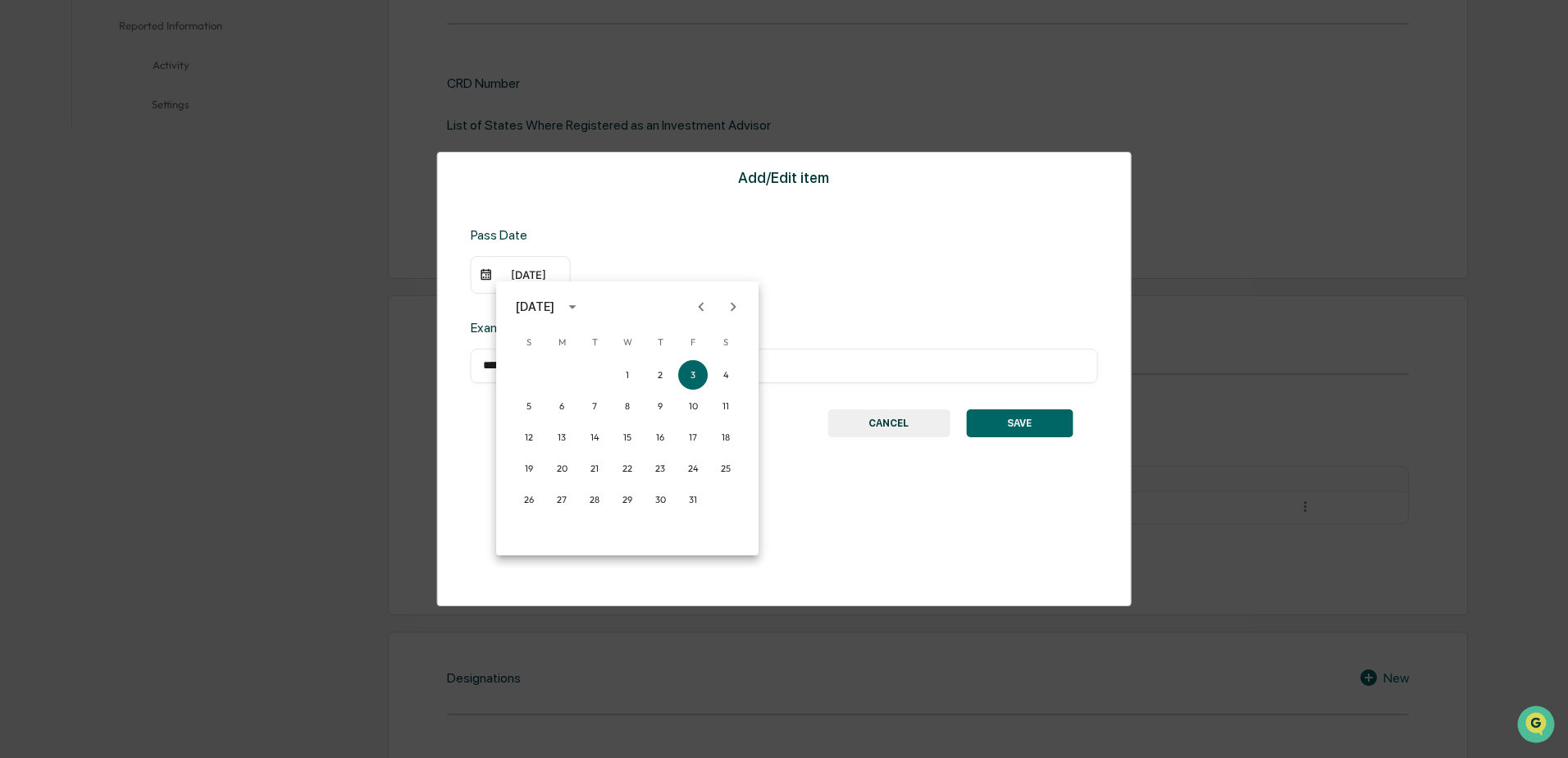
click at [554, 308] on div "[DATE]" at bounding box center [535, 306] width 38 height 18
click at [700, 438] on button "2025" at bounding box center [712, 440] width 59 height 30
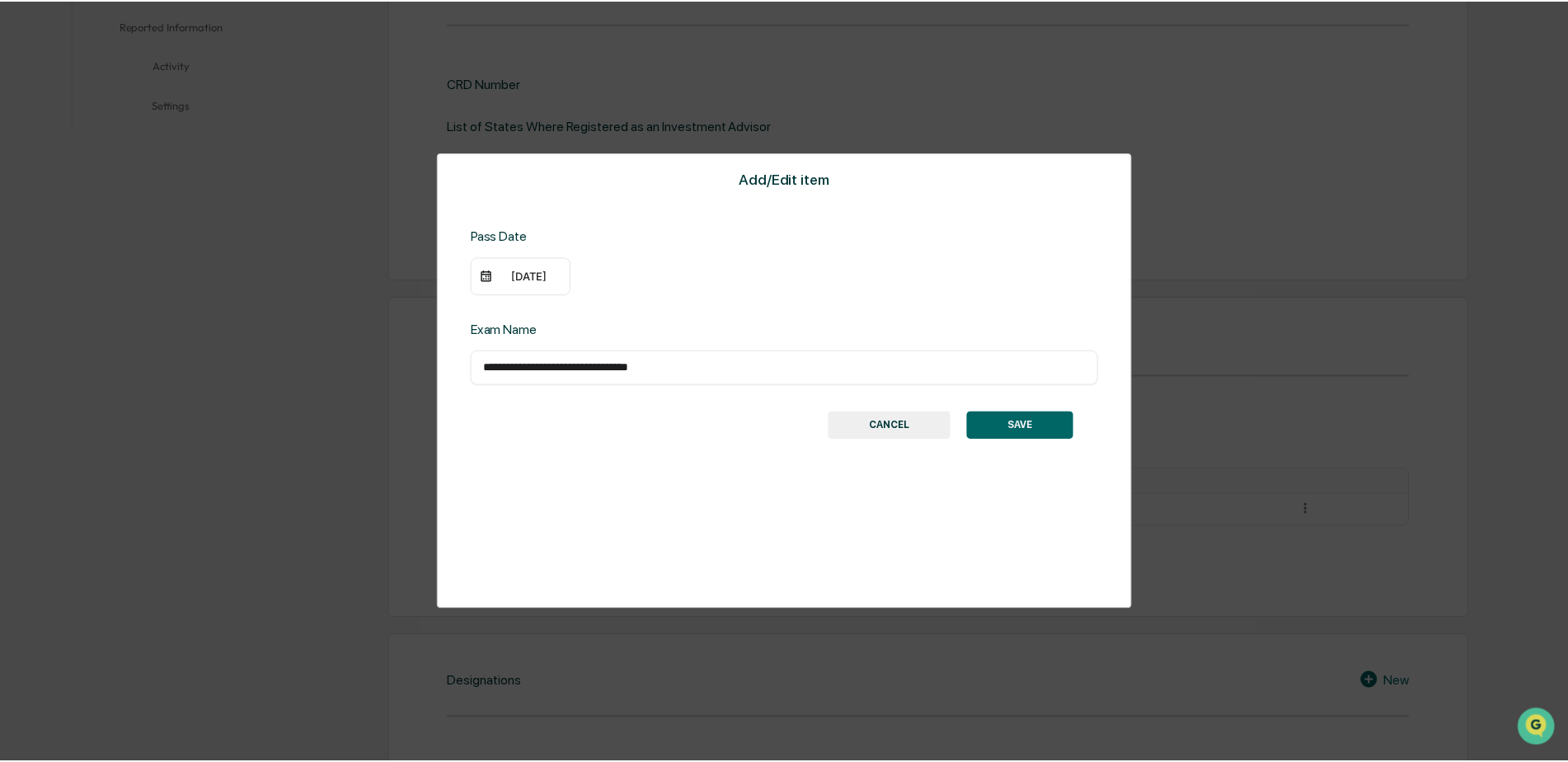
scroll to position [494, 0]
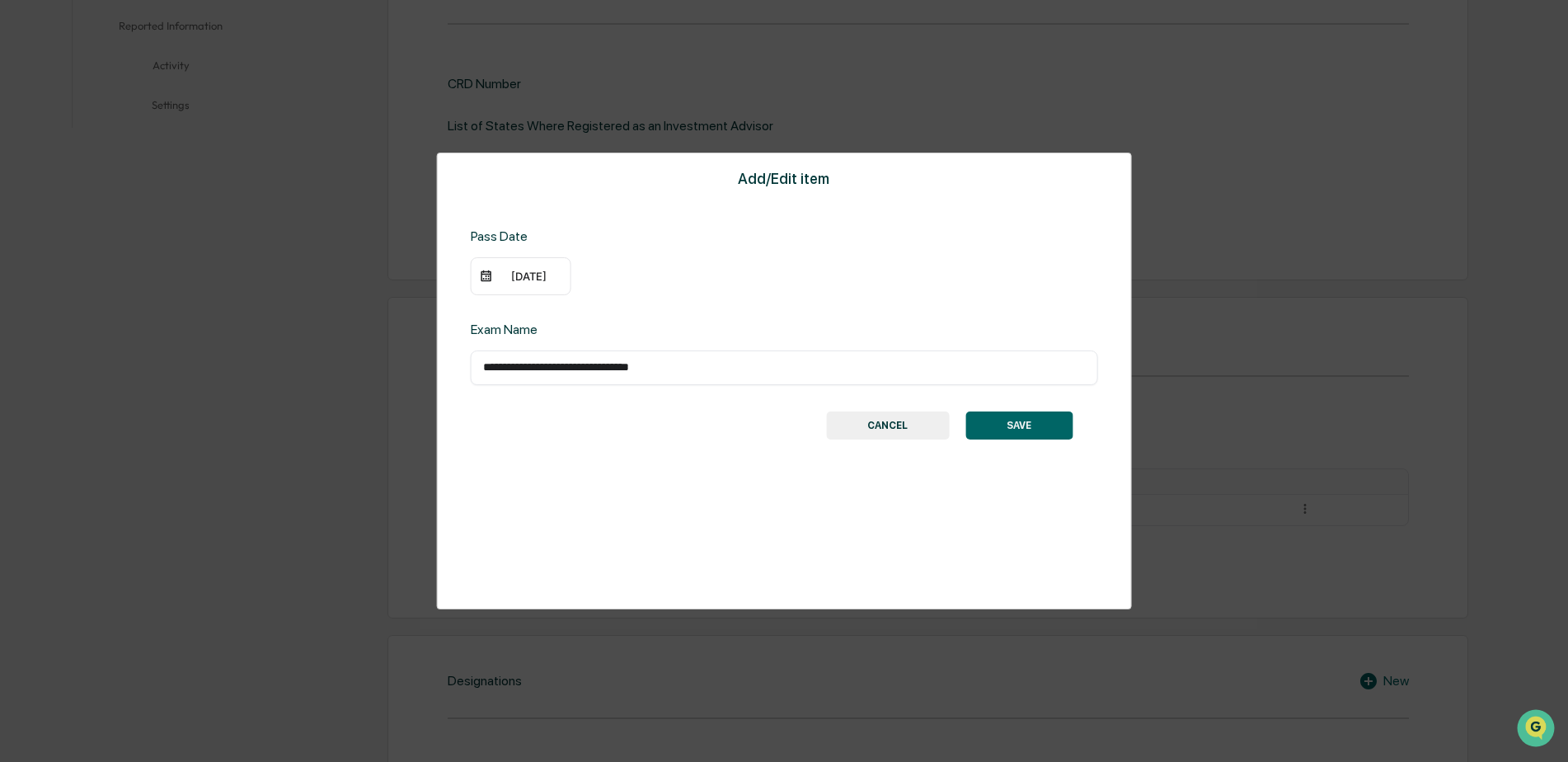
click at [551, 277] on div "[DATE]" at bounding box center [529, 277] width 66 height 14
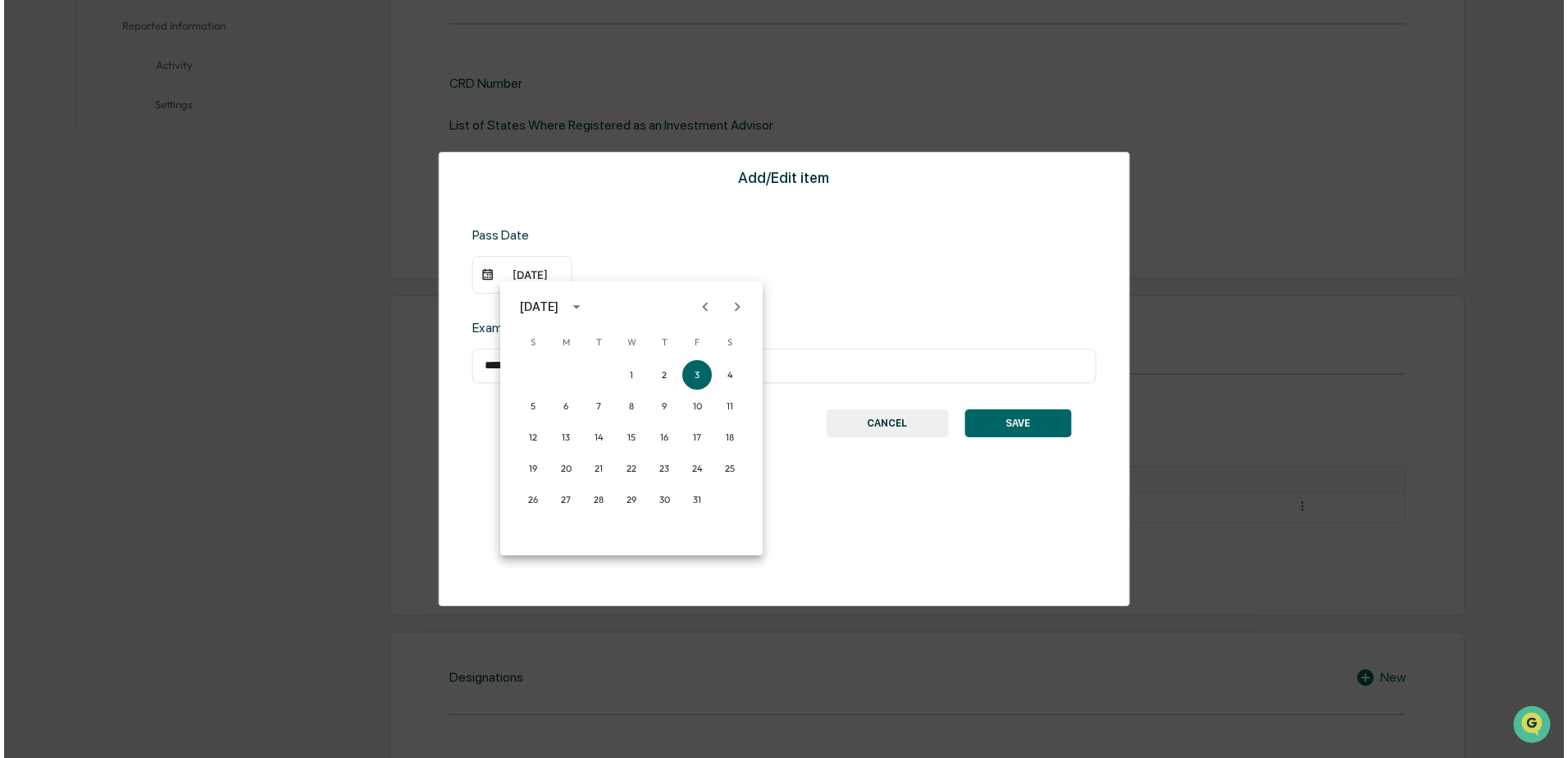
scroll to position [493, 0]
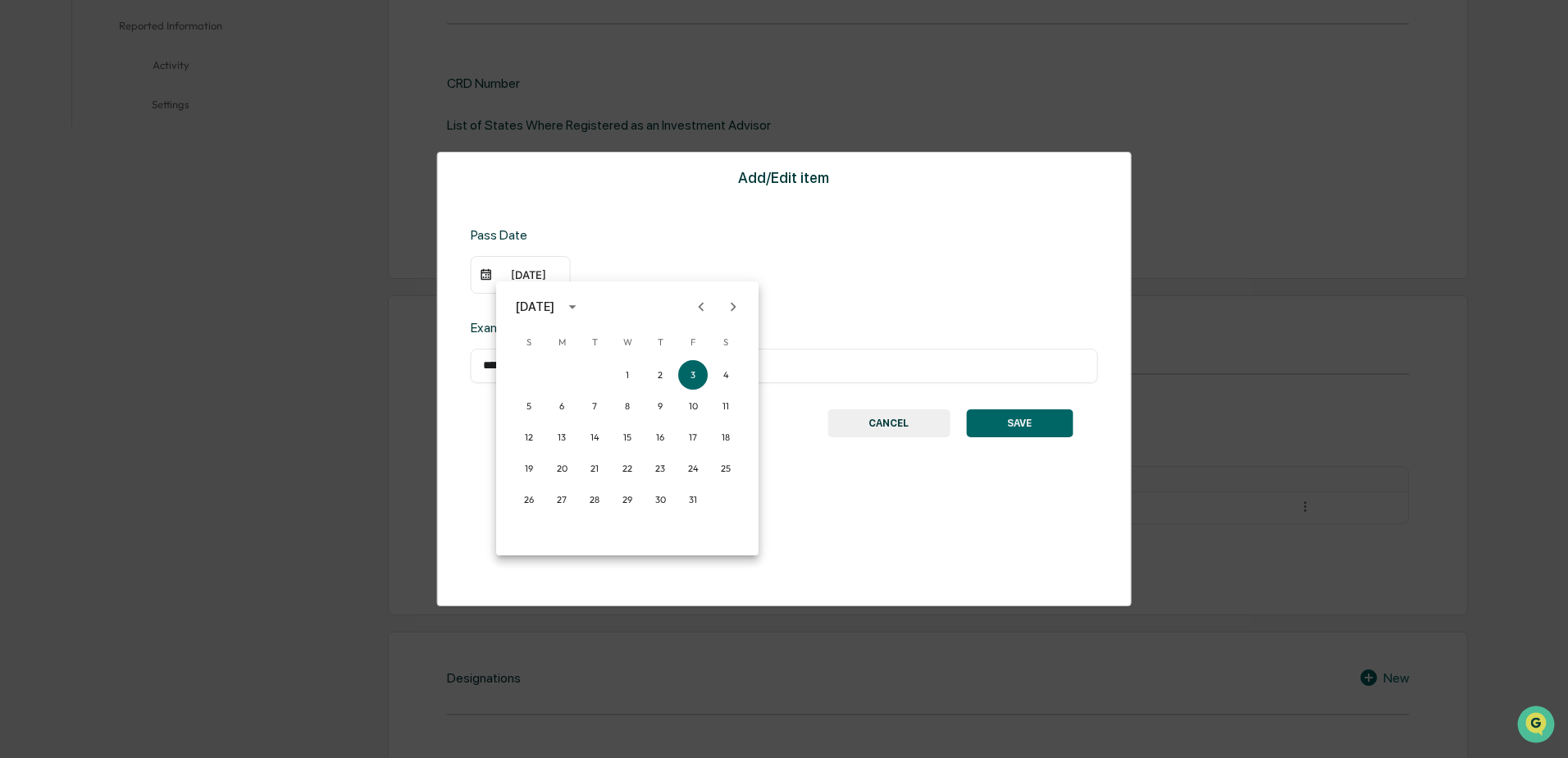
click at [696, 308] on icon "Previous month" at bounding box center [700, 306] width 18 height 18
click at [694, 308] on icon "Previous month" at bounding box center [700, 306] width 18 height 18
click at [664, 469] on button "24" at bounding box center [660, 467] width 30 height 30
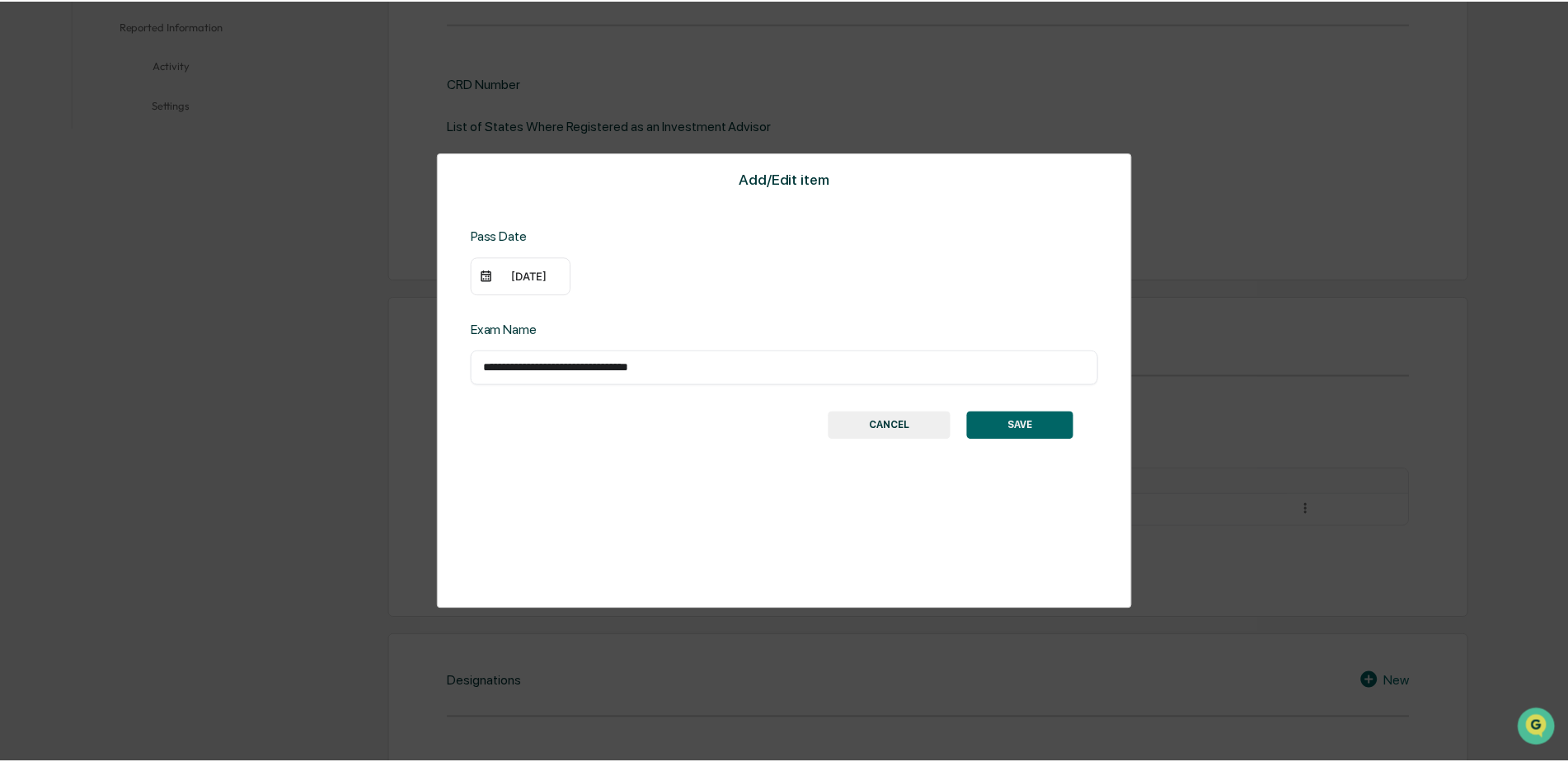
scroll to position [494, 0]
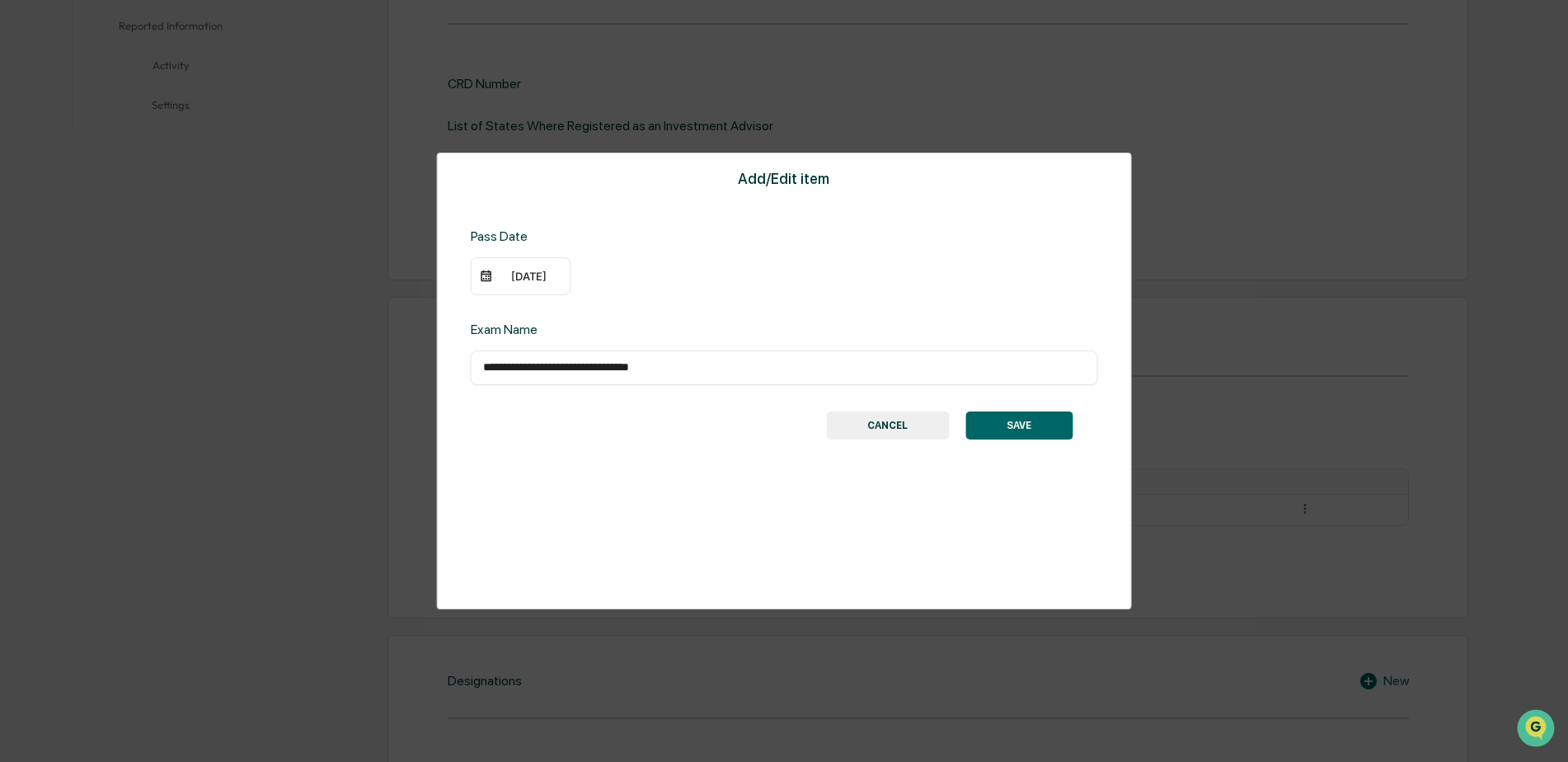
click at [1019, 427] on button "SAVE" at bounding box center [1019, 425] width 107 height 28
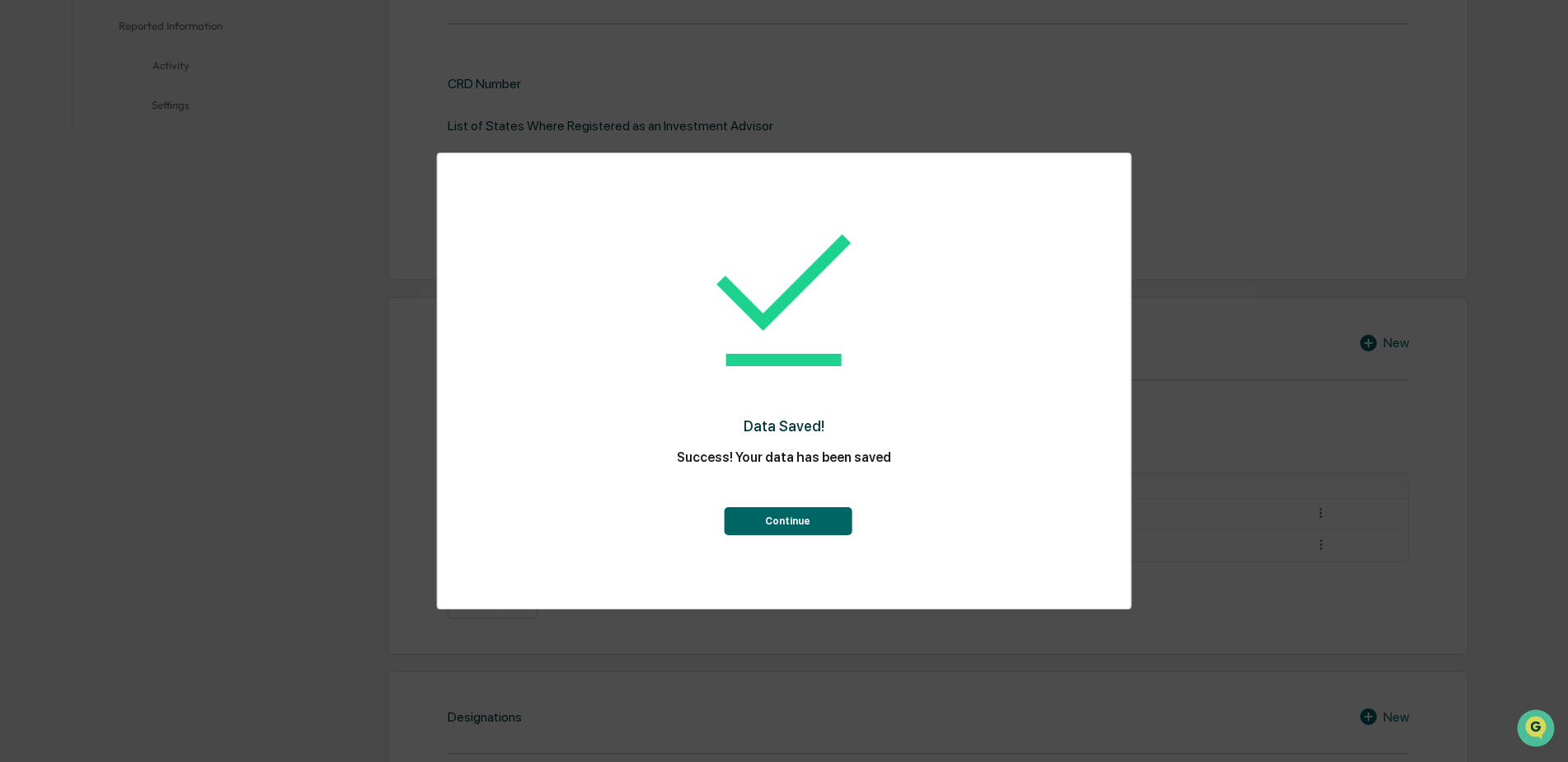
click at [815, 518] on button "Continue" at bounding box center [787, 520] width 128 height 28
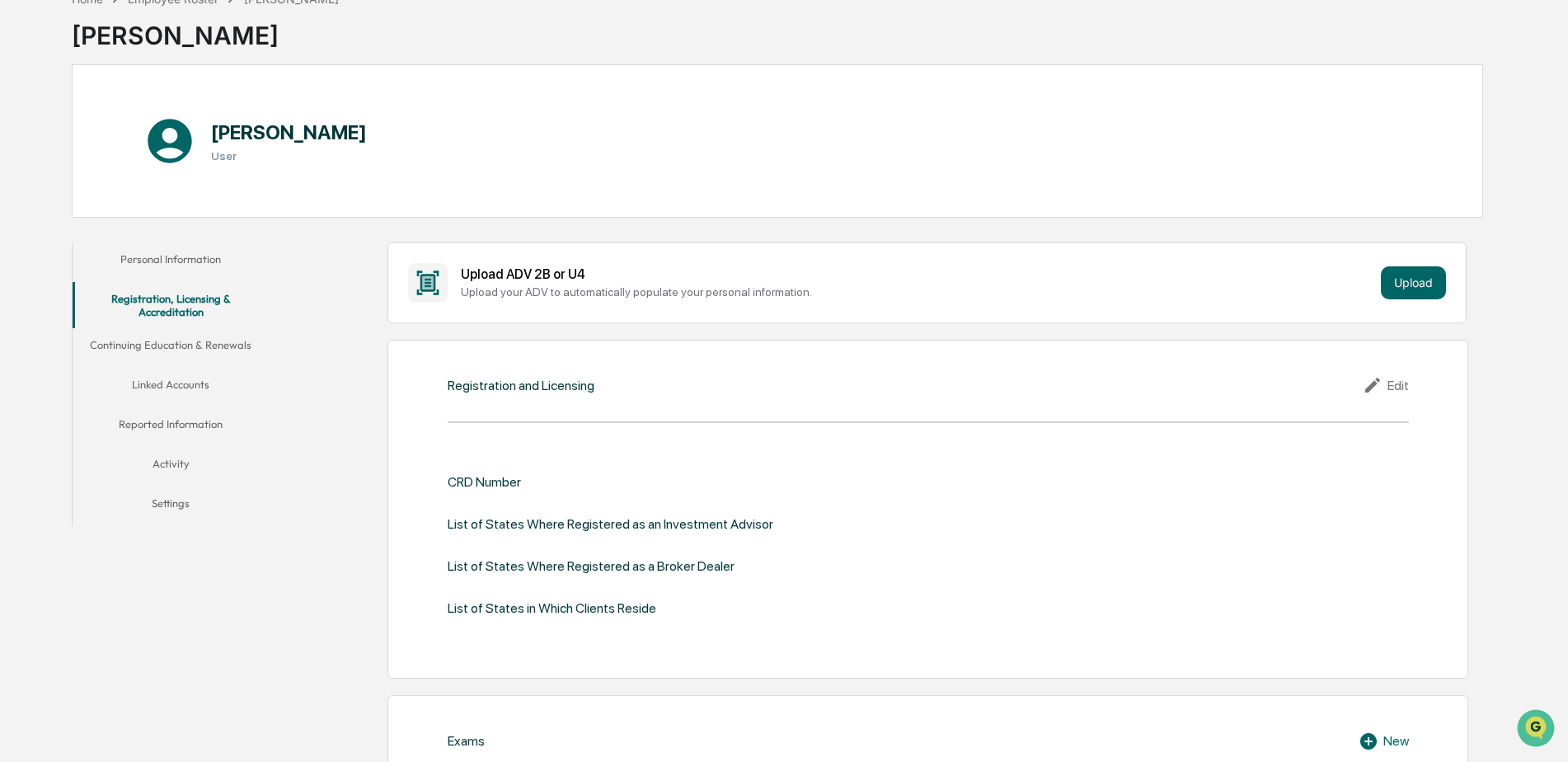
scroll to position [0, 0]
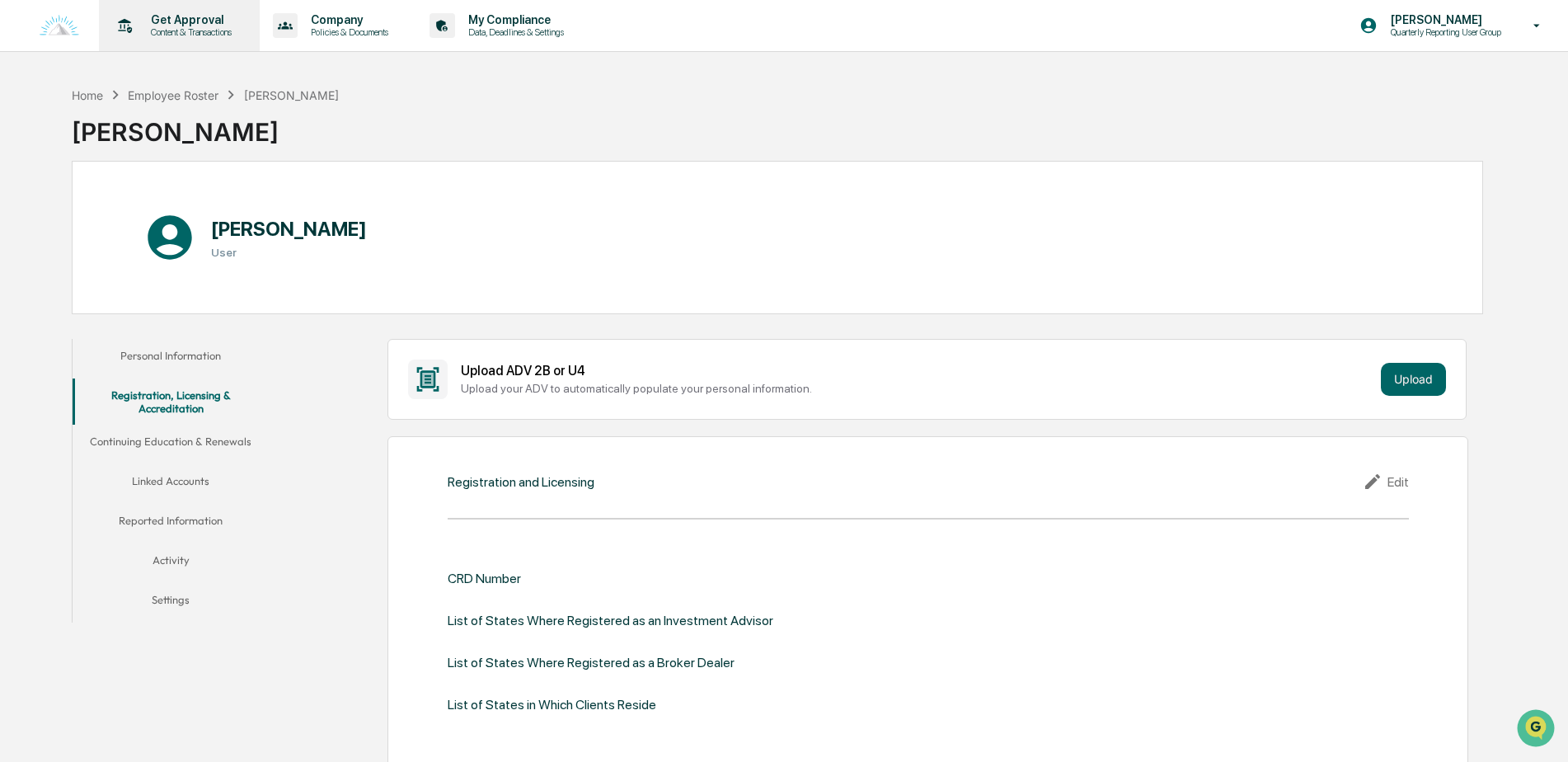
click at [195, 20] on p "Get Approval" at bounding box center [189, 20] width 103 height 14
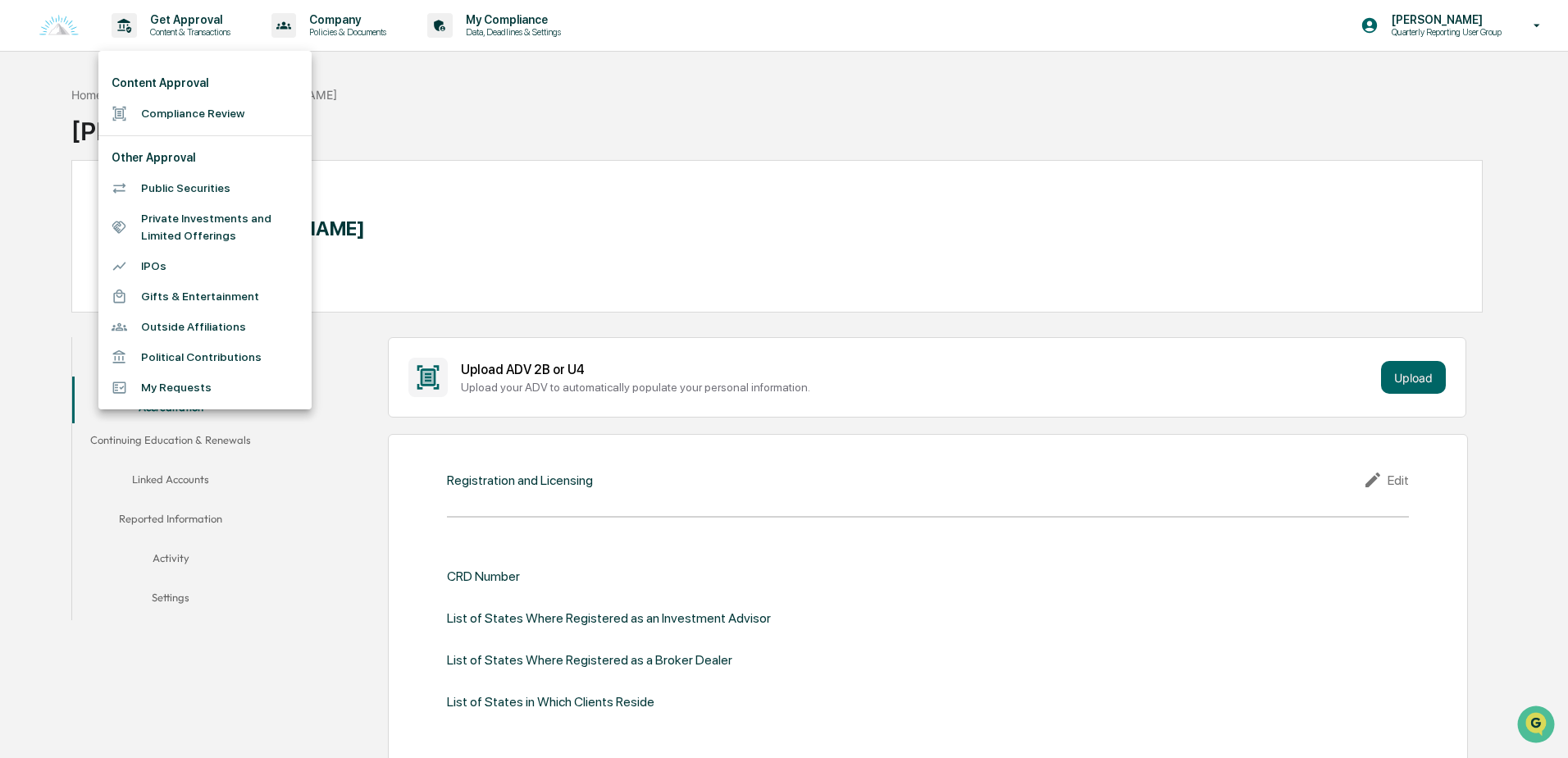
click at [211, 113] on li "Compliance Review" at bounding box center [205, 114] width 214 height 31
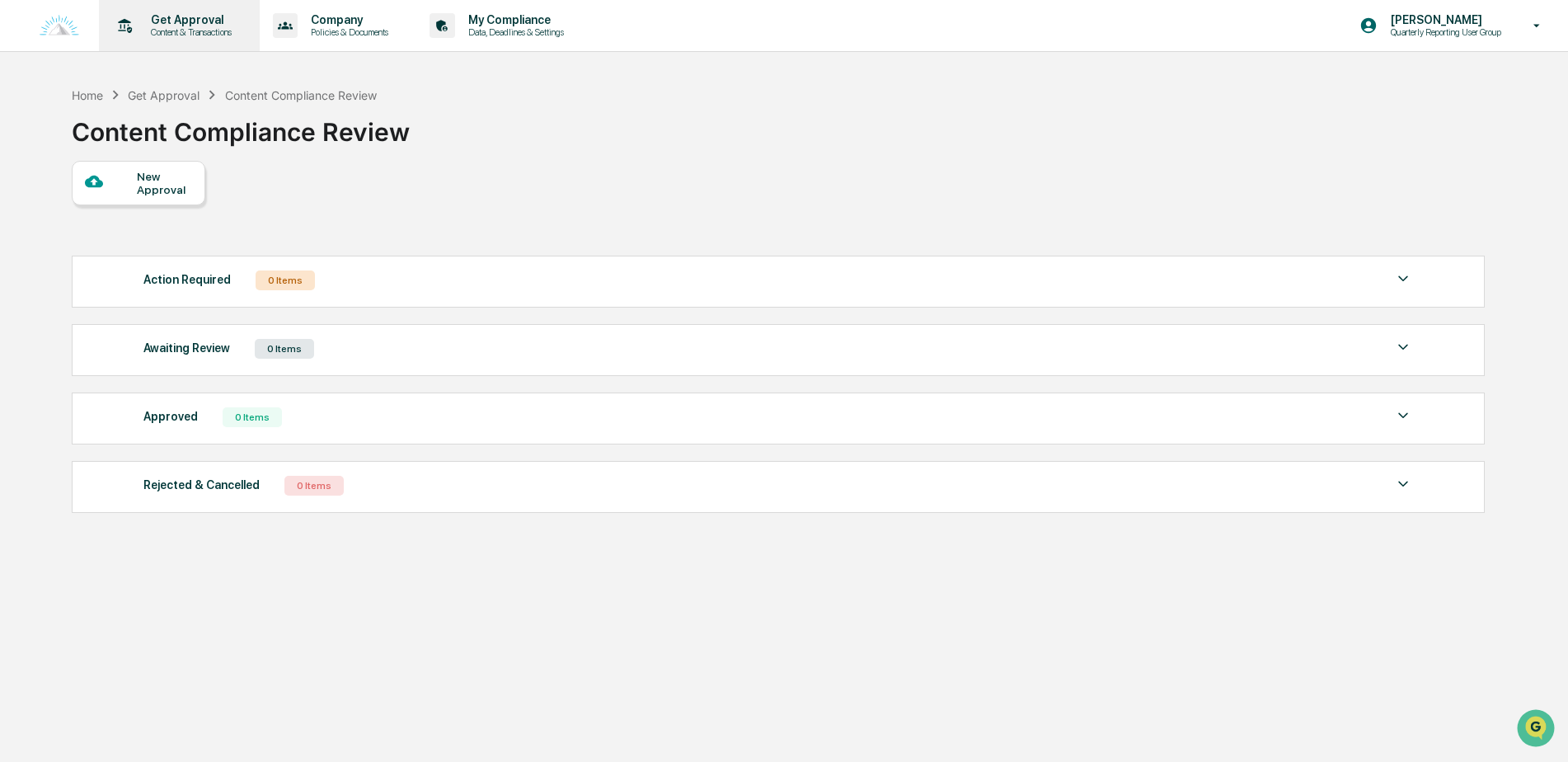
click at [213, 27] on p "Content & Transactions" at bounding box center [189, 32] width 103 height 12
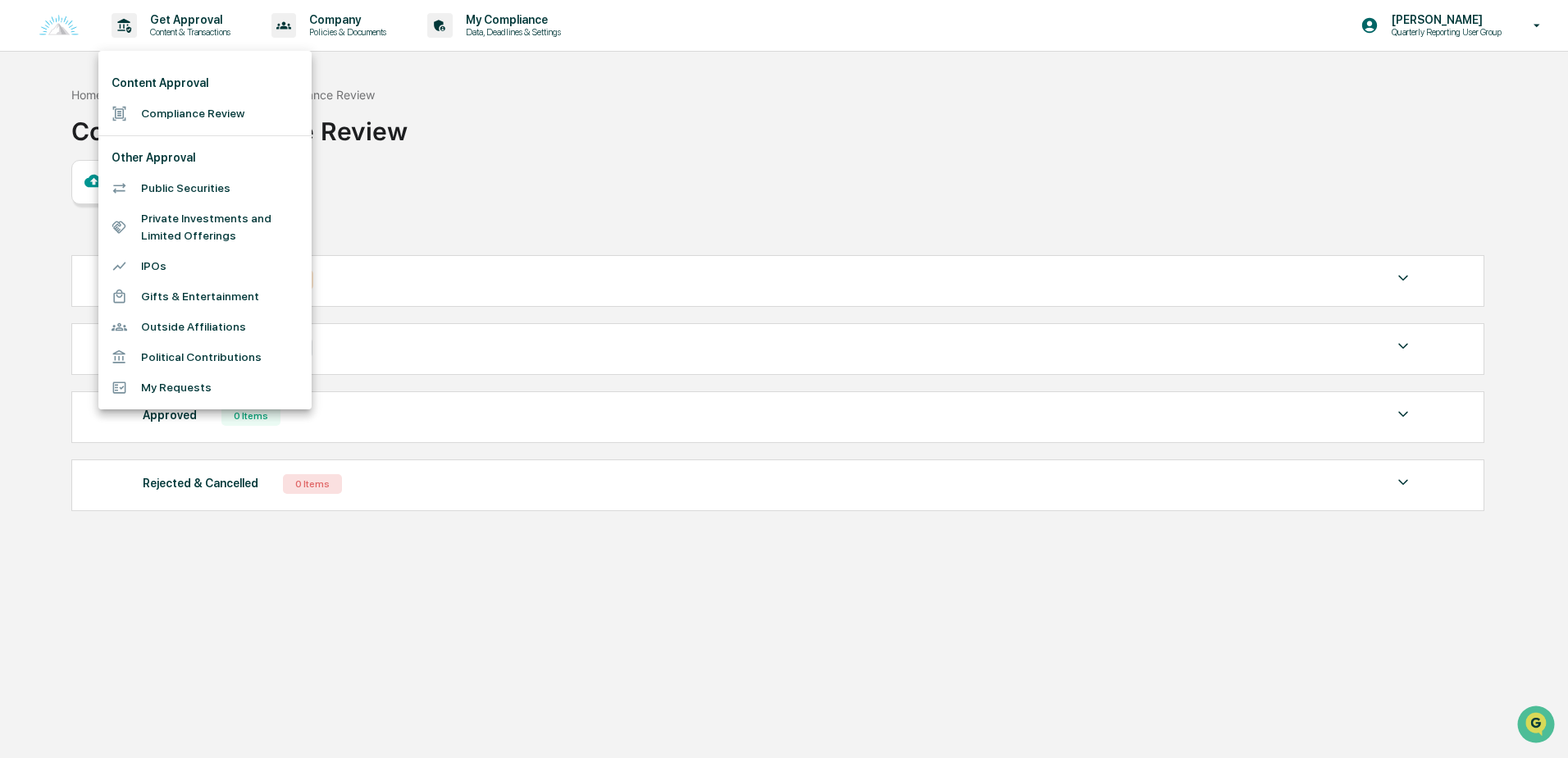
click at [173, 325] on li "Outside Affiliations" at bounding box center [205, 327] width 214 height 31
